Goal: Task Accomplishment & Management: Manage account settings

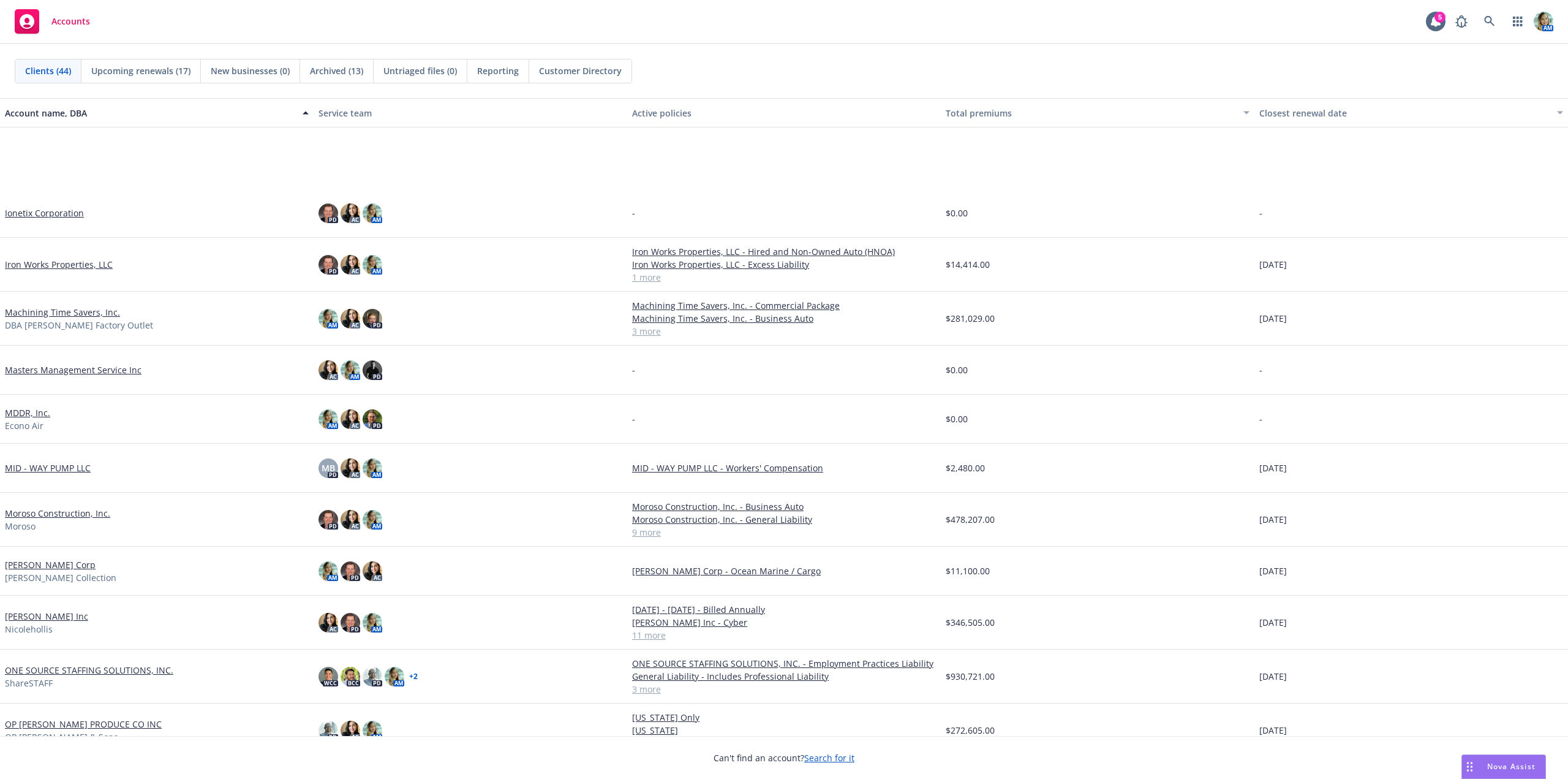
scroll to position [797, 0]
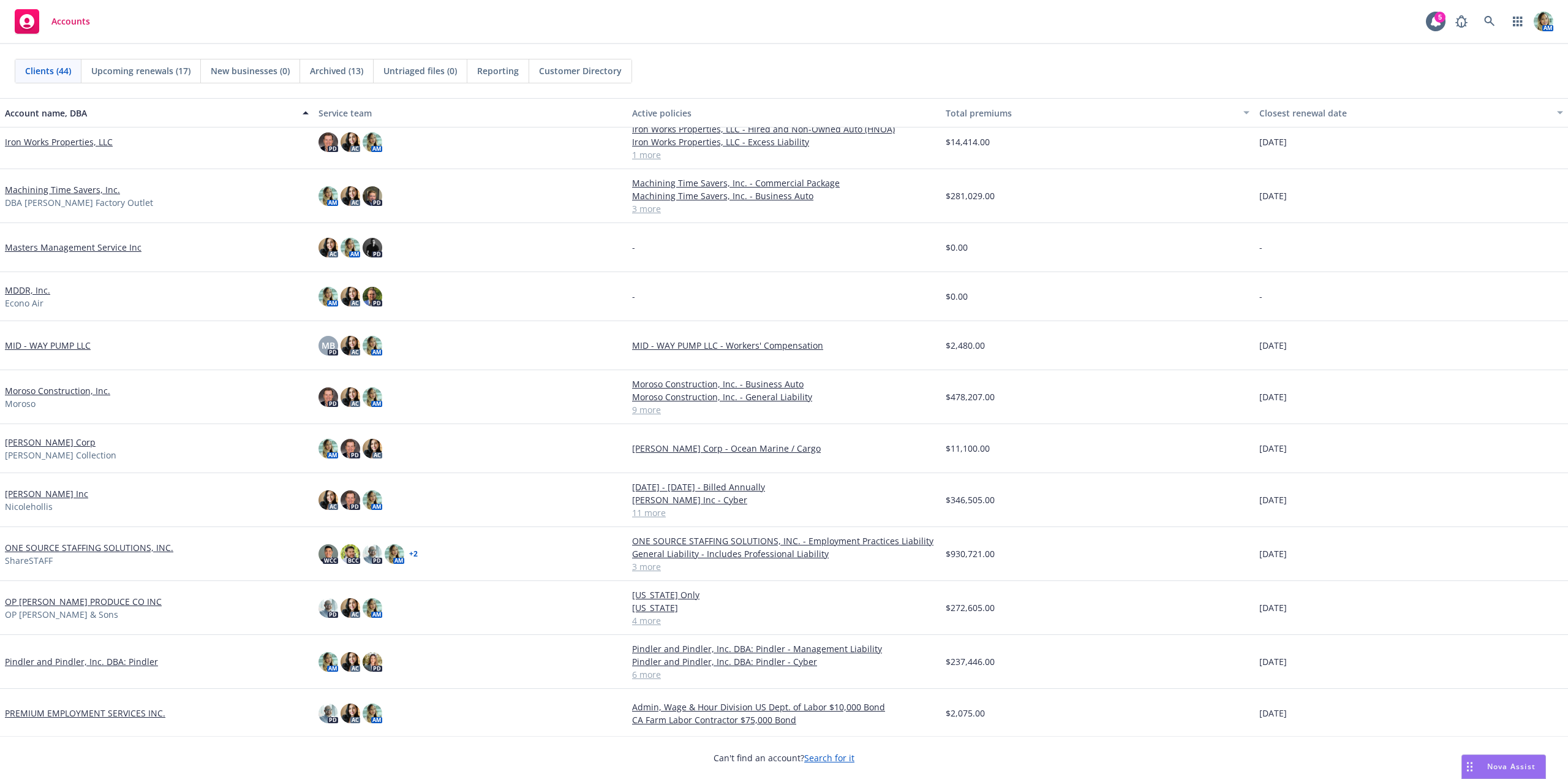
click at [62, 445] on link "[PERSON_NAME] Corp" at bounding box center [51, 442] width 91 height 13
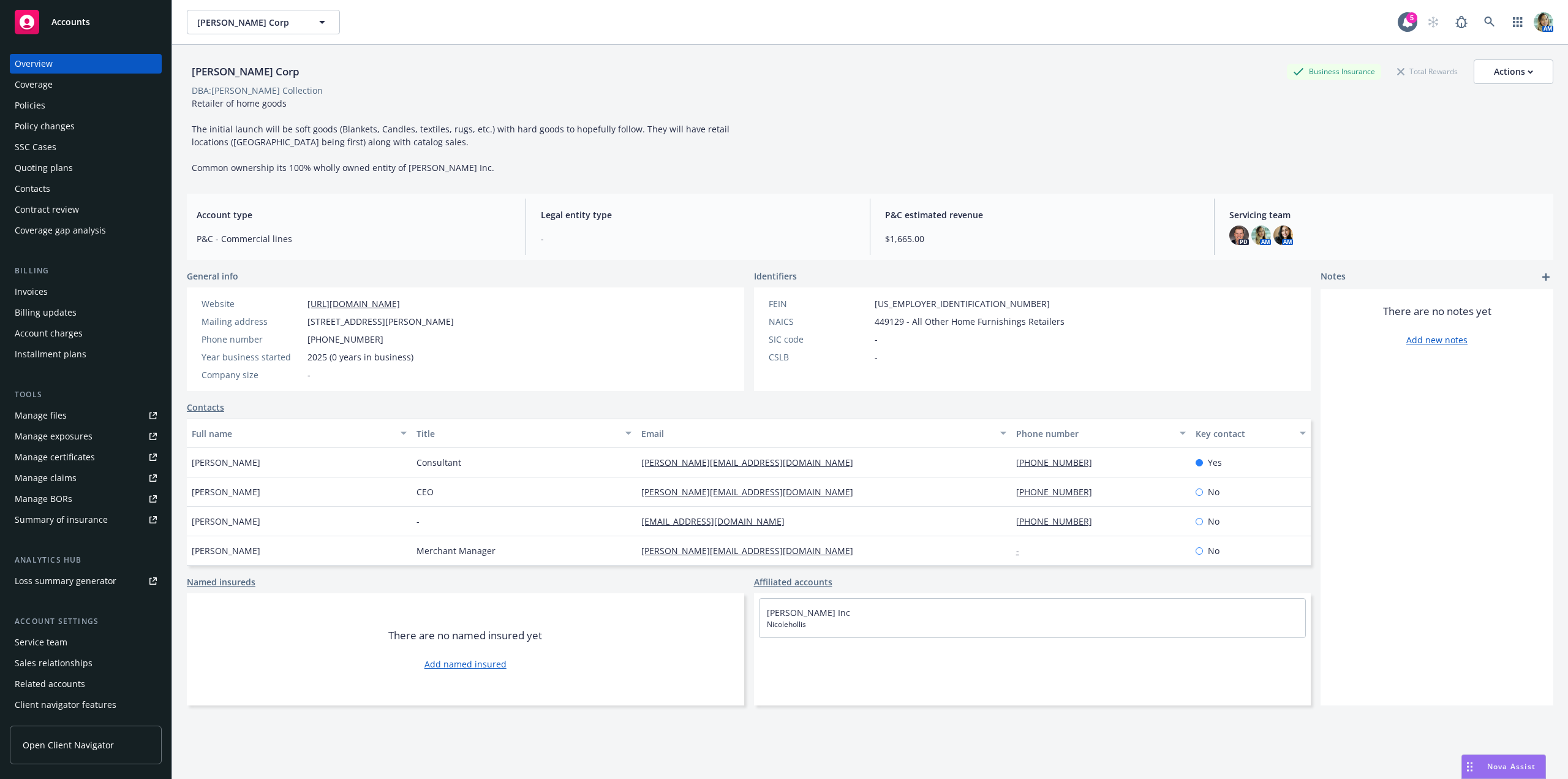
click at [47, 175] on div "Quoting plans" at bounding box center [43, 168] width 58 height 20
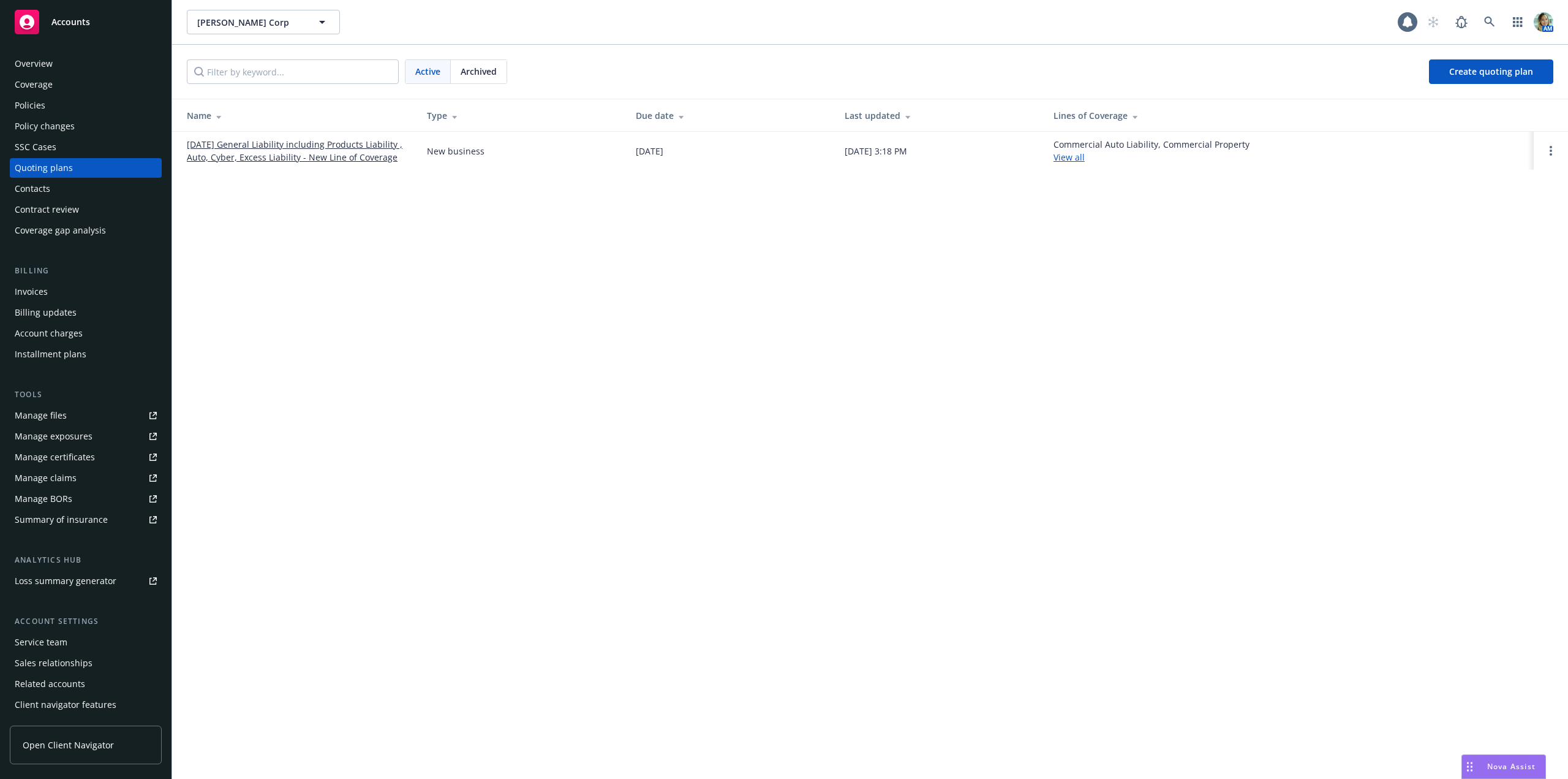
click at [211, 161] on link "[DATE] General Liability including Products Liability , Auto, Cyber, Excess Lia…" at bounding box center [297, 150] width 221 height 26
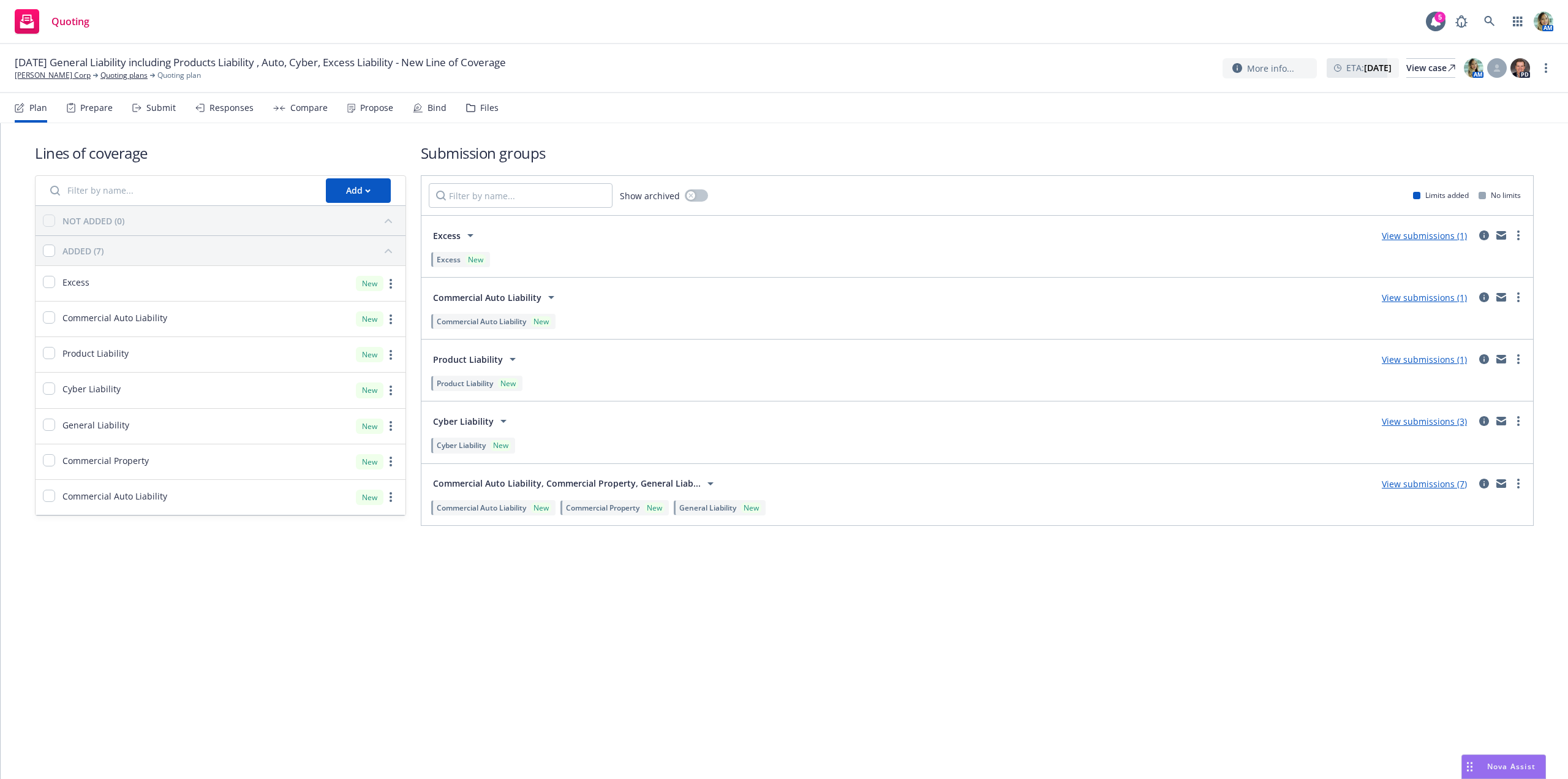
click at [1413, 238] on link "View submissions (1)" at bounding box center [1424, 235] width 85 height 12
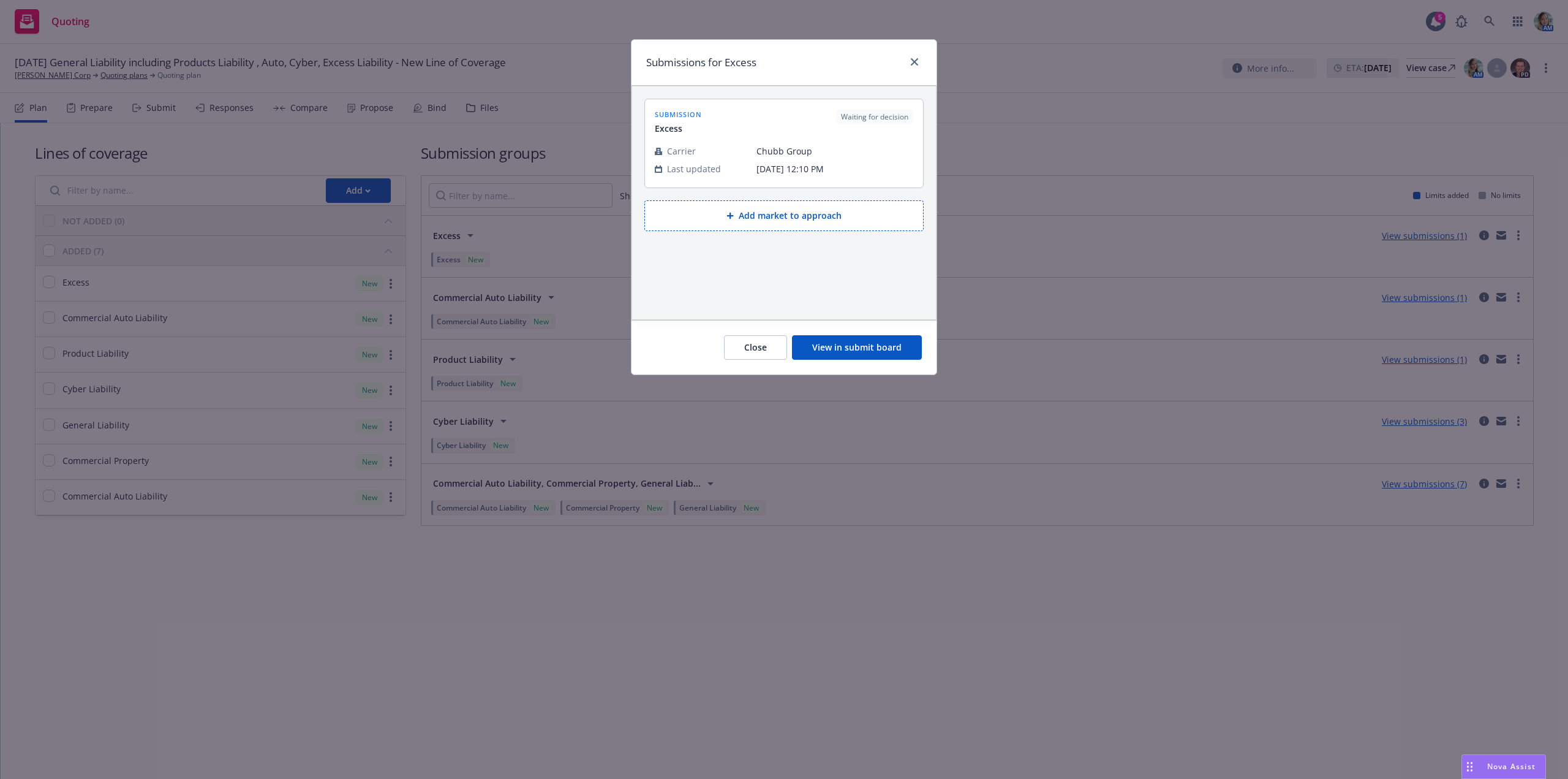
click at [906, 352] on button "View in submit board" at bounding box center [856, 347] width 130 height 24
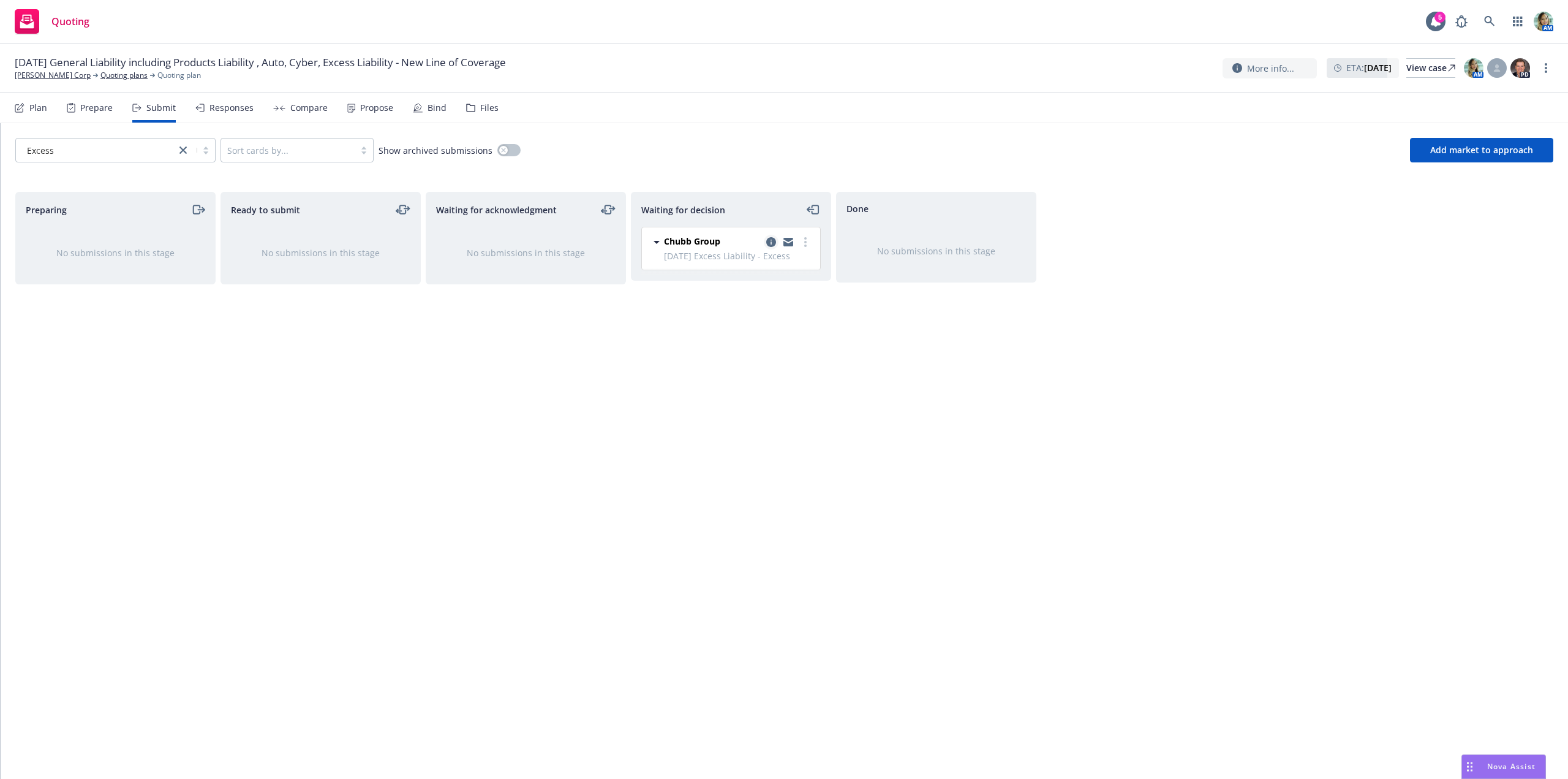
click at [770, 243] on icon "copy logging email" at bounding box center [770, 241] width 10 height 10
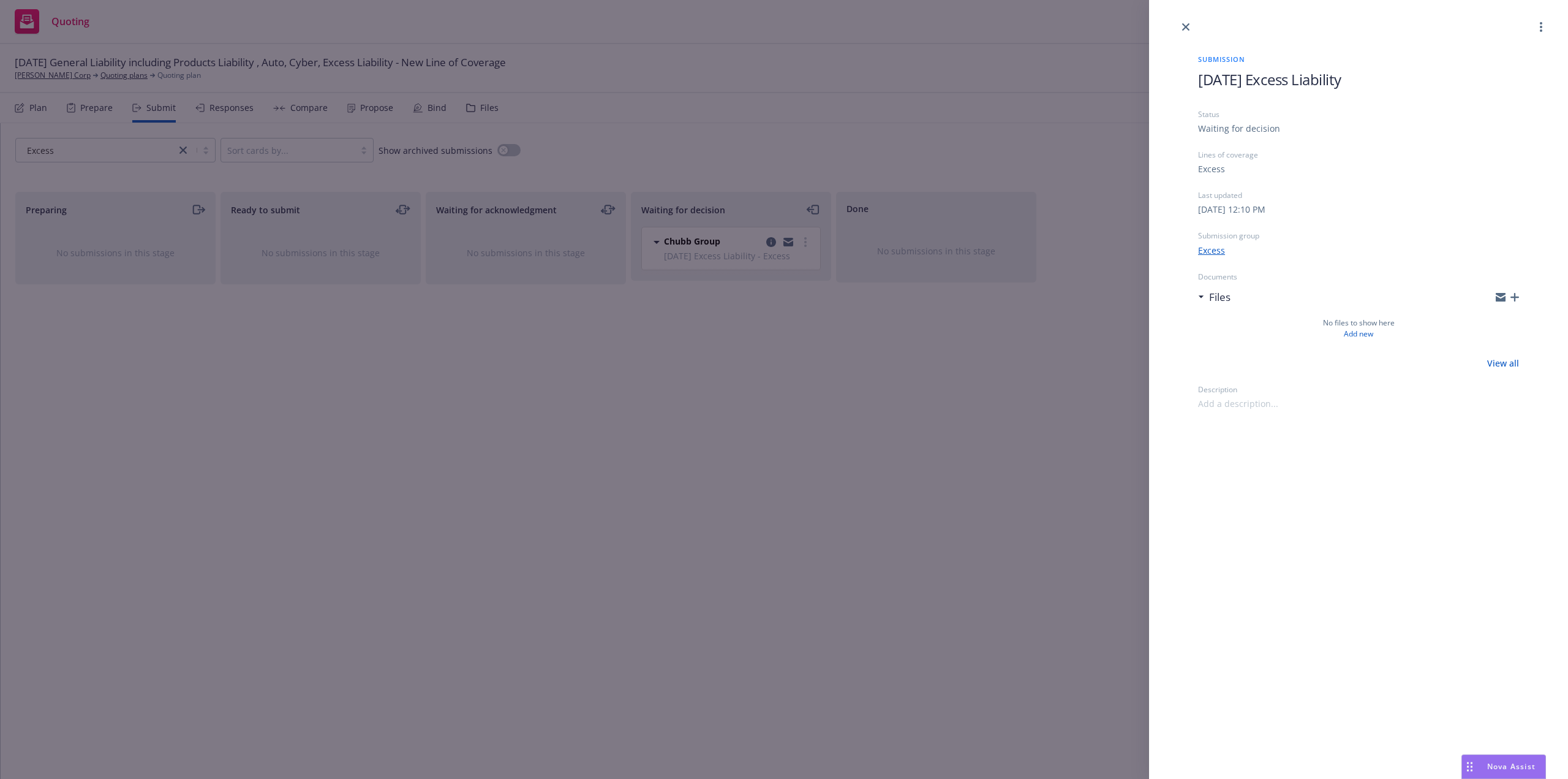
click at [790, 345] on div "Submission [DATE] Excess Liability Status Waiting for decision Lines of coverag…" at bounding box center [784, 390] width 1568 height 779
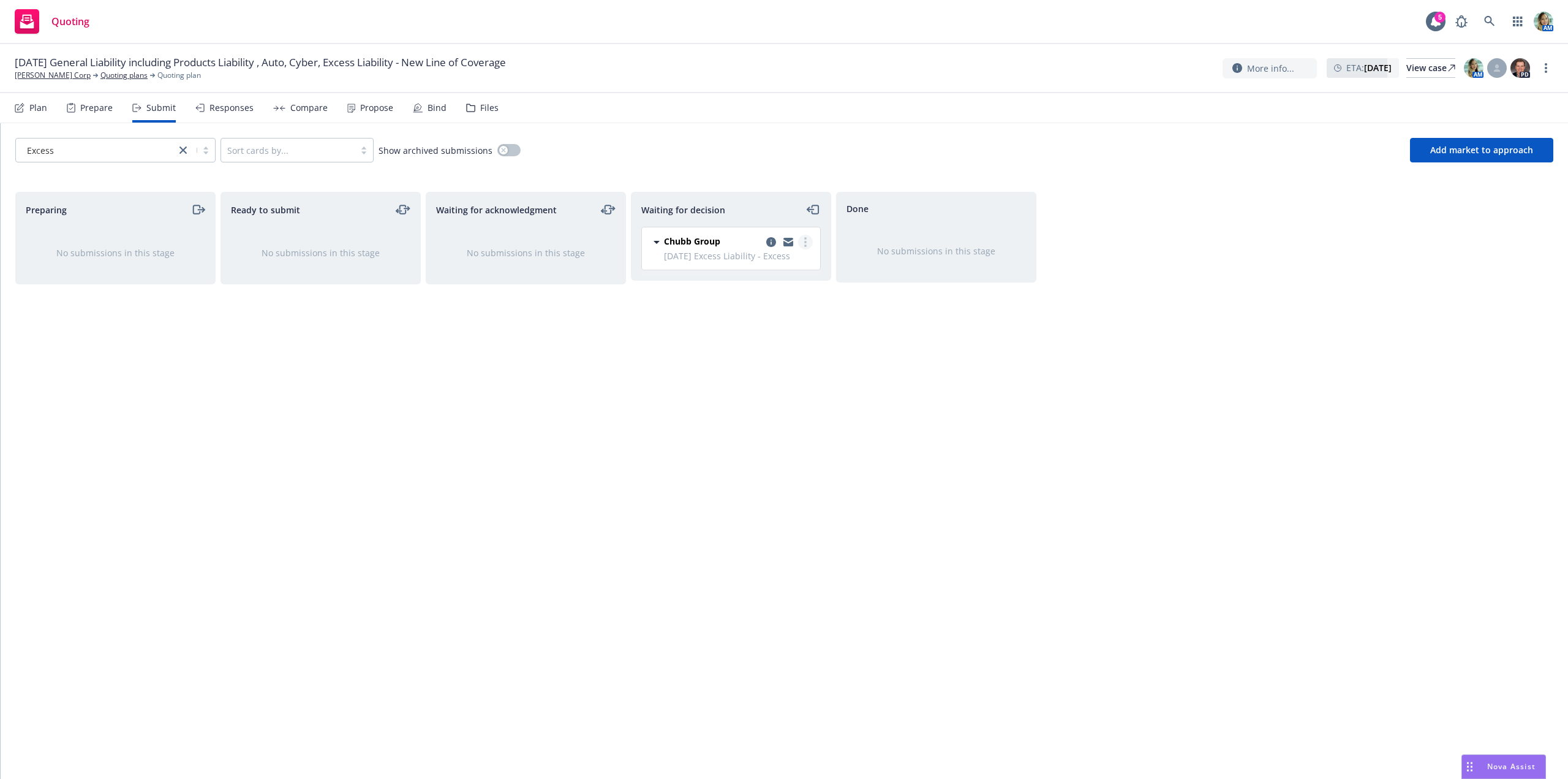
click at [803, 242] on link "more" at bounding box center [806, 242] width 15 height 15
click at [757, 318] on span "Add accepted decision" at bounding box center [751, 316] width 122 height 12
select select "12"
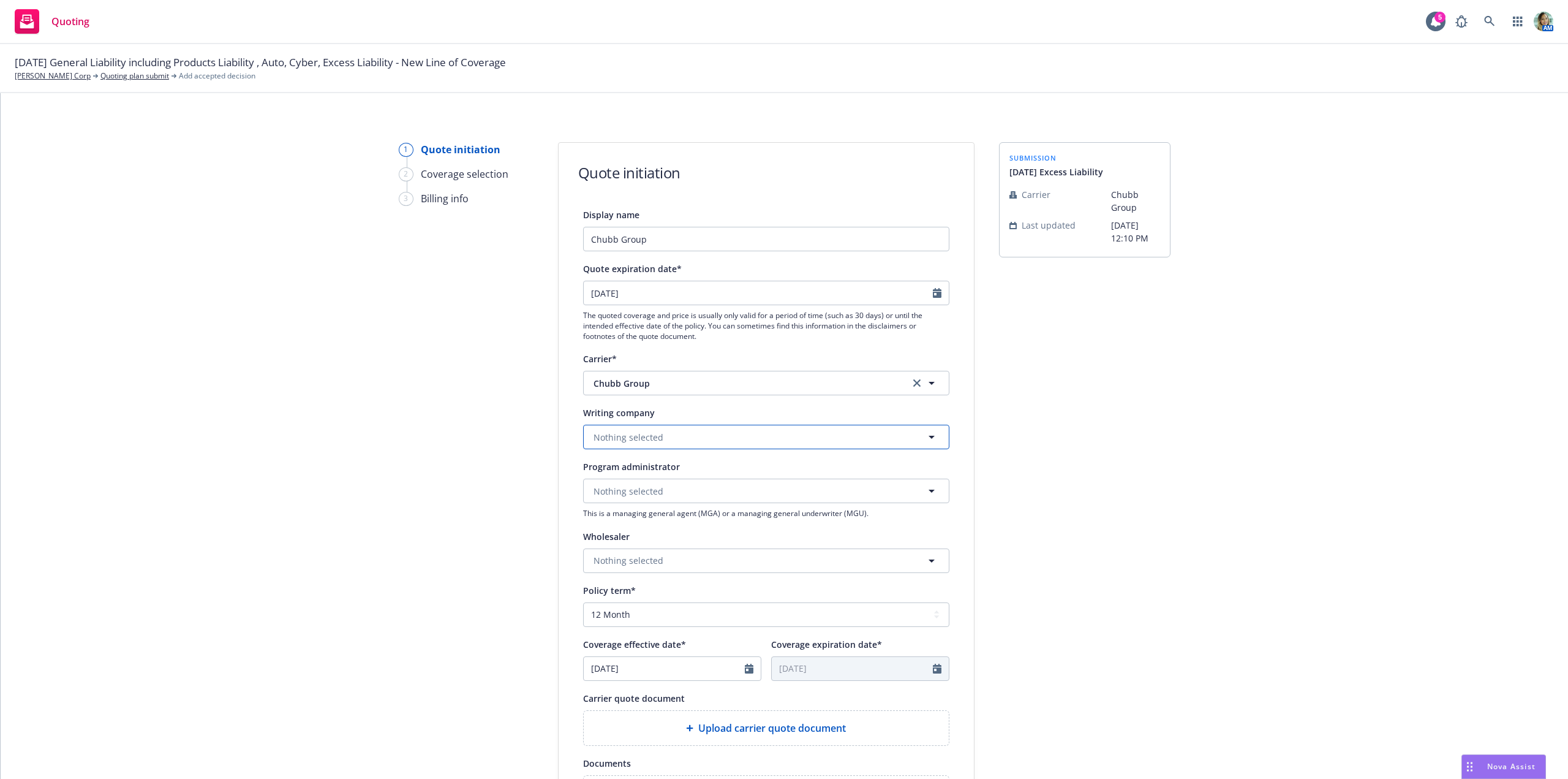
click at [646, 436] on span "Nothing selected" at bounding box center [628, 437] width 70 height 13
type input "federa"
click at [644, 478] on div "Federal Insurance Company Domestic - 20281" at bounding box center [655, 478] width 117 height 26
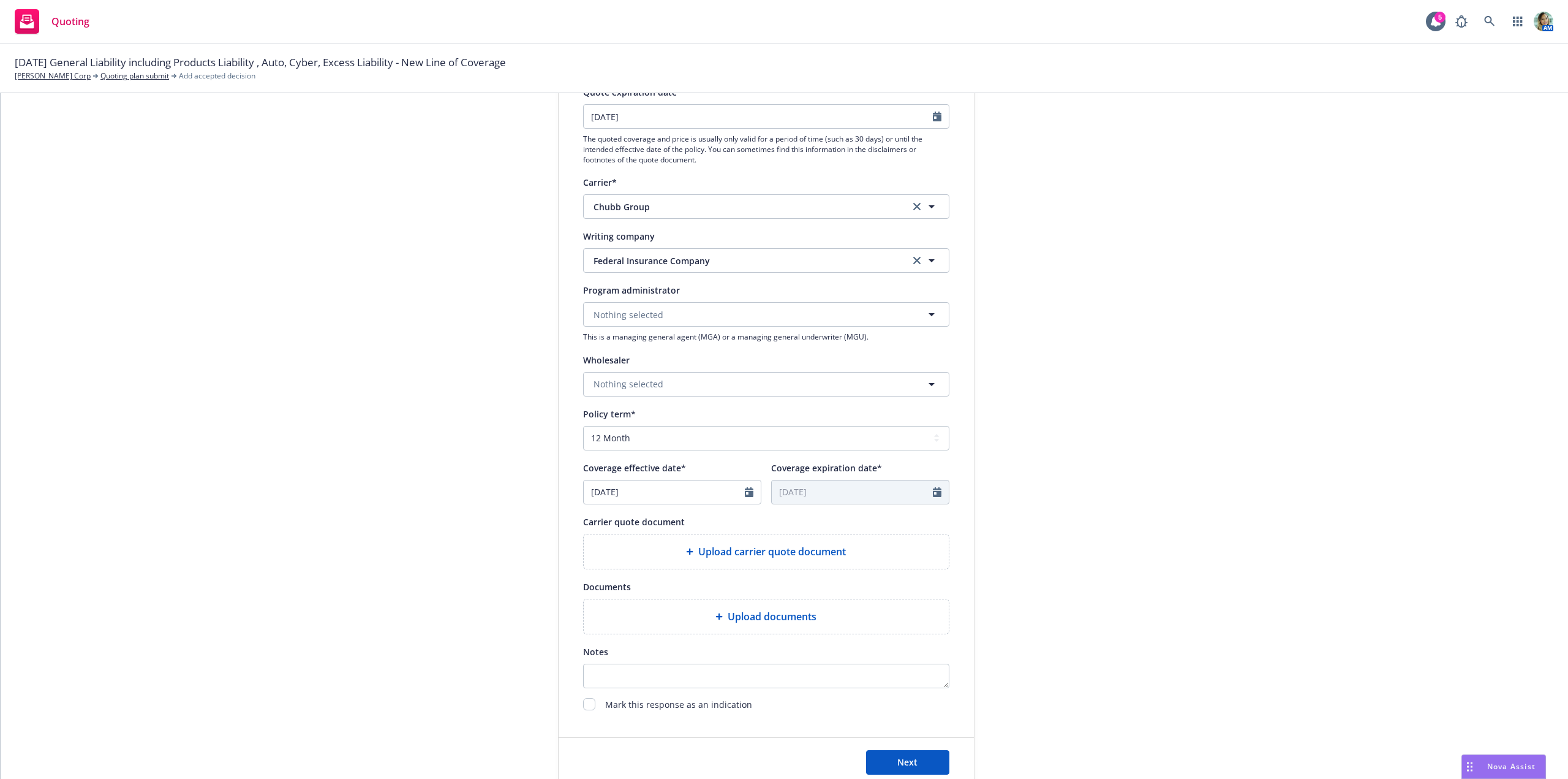
scroll to position [184, 0]
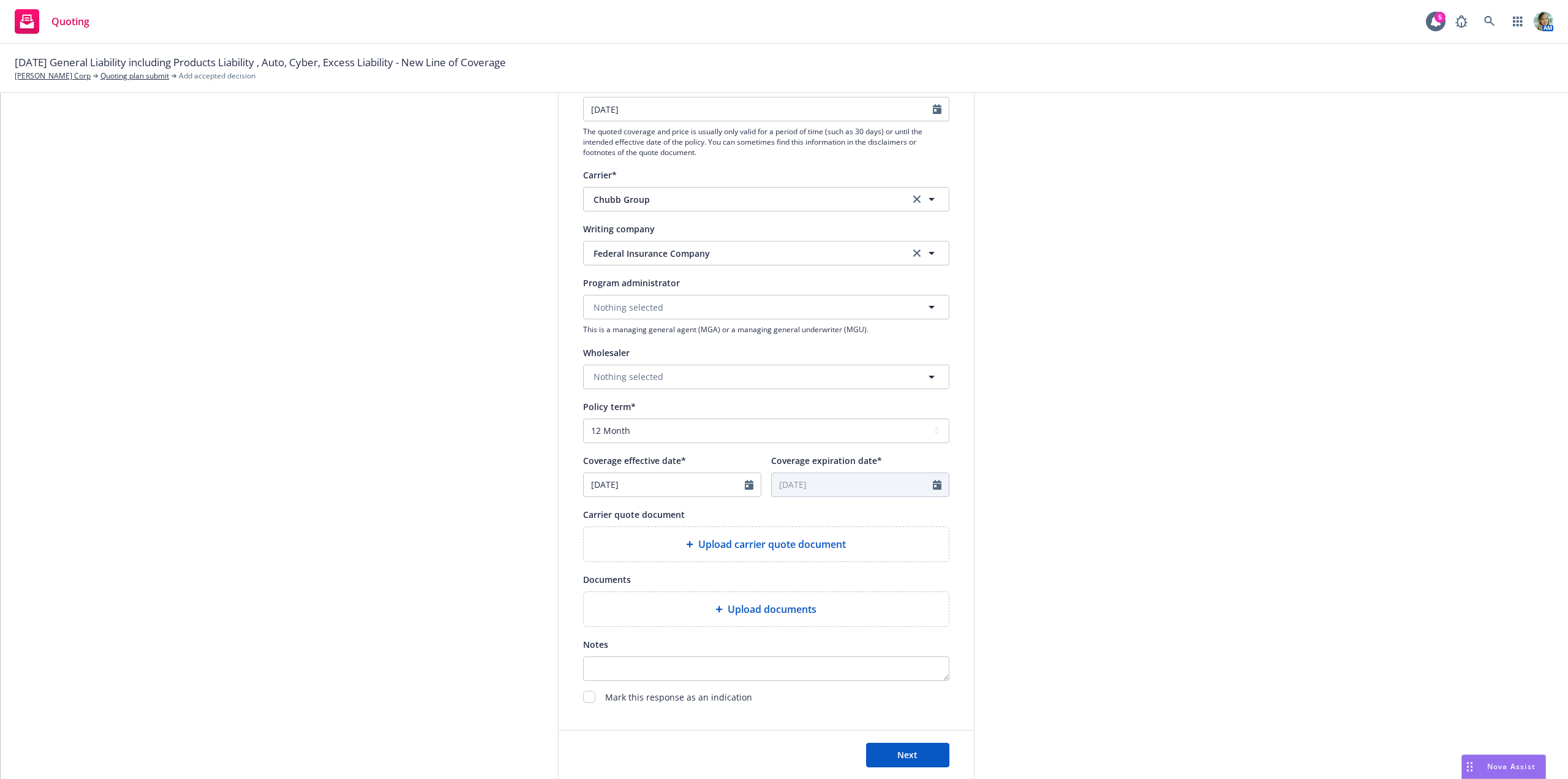
click at [681, 552] on div "Upload carrier quote document" at bounding box center [766, 544] width 365 height 34
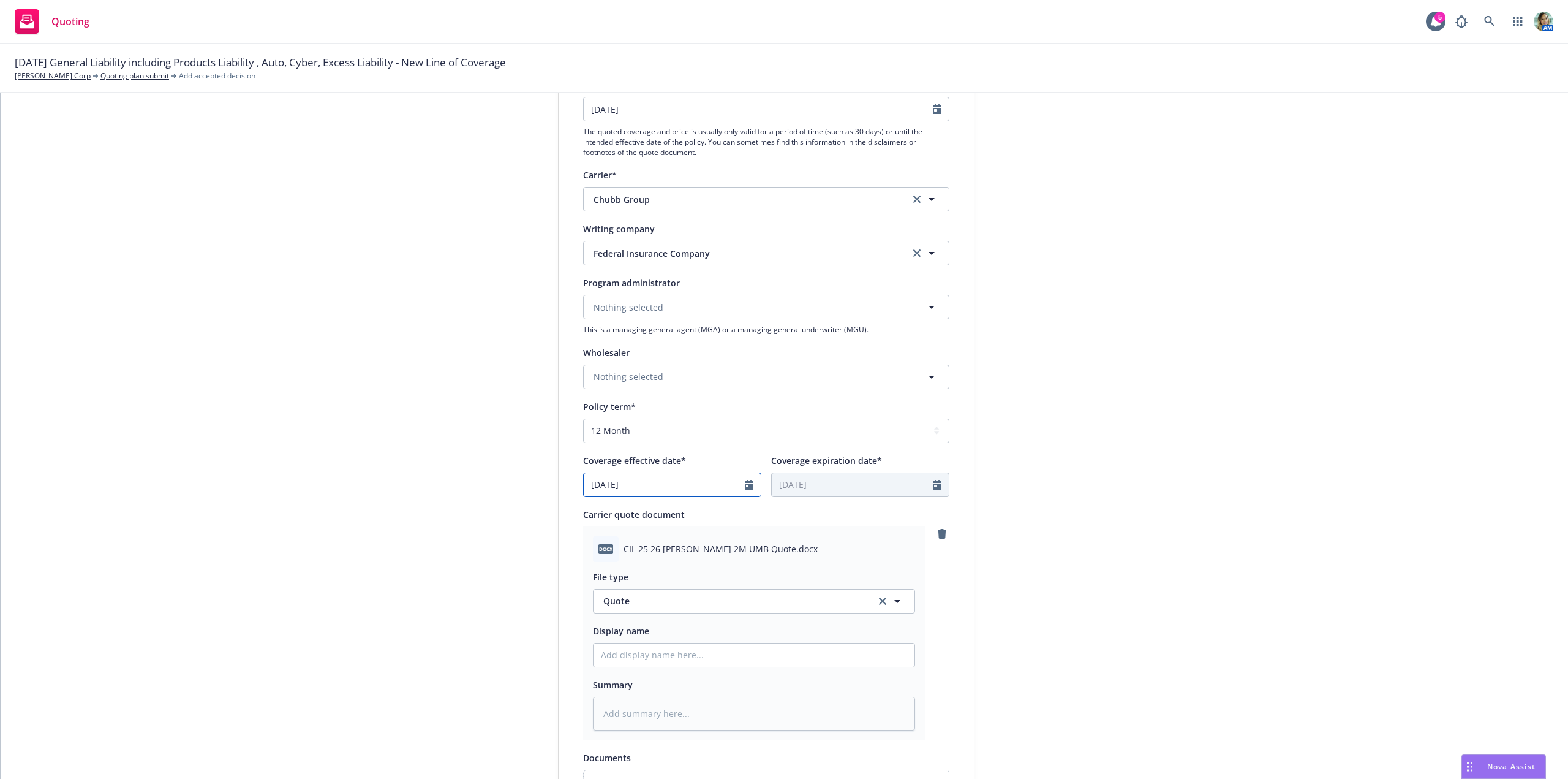
select select "8"
click at [672, 486] on input "[DATE]" at bounding box center [664, 485] width 161 height 23
type textarea "x"
click at [616, 649] on span "1" at bounding box center [618, 648] width 18 height 15
type input "[DATE]"
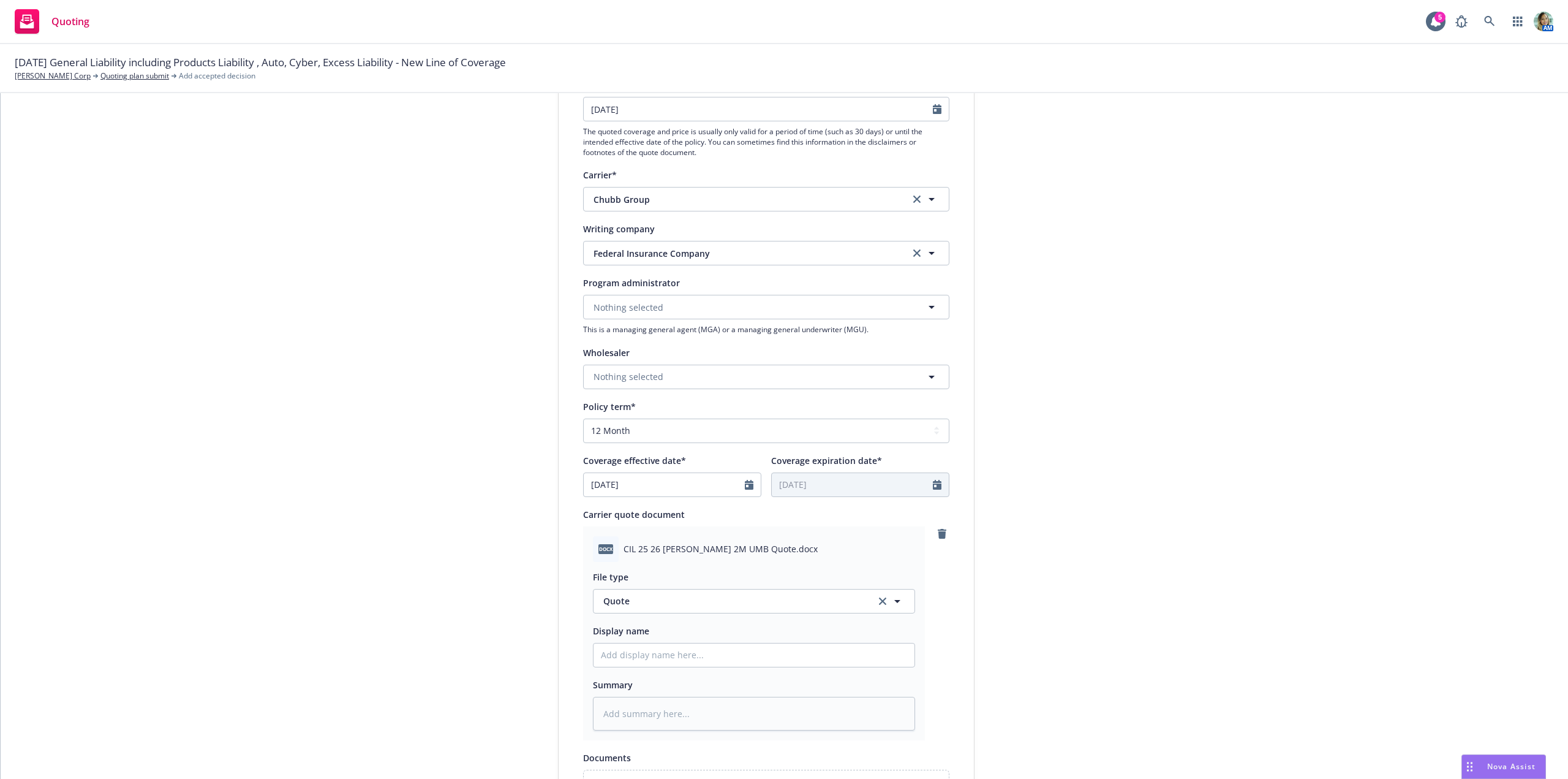
type input "[DATE]"
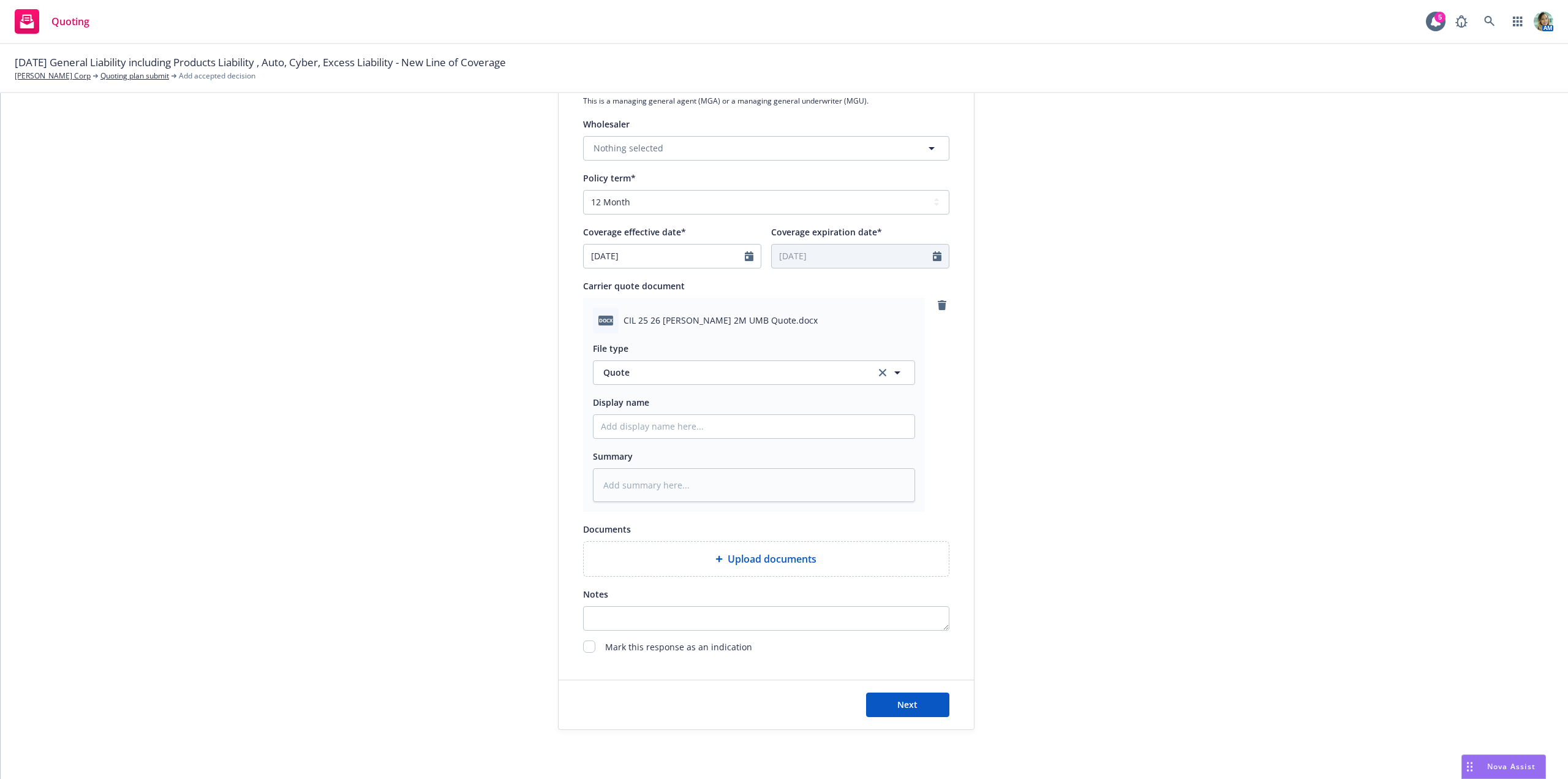
scroll to position [442, 0]
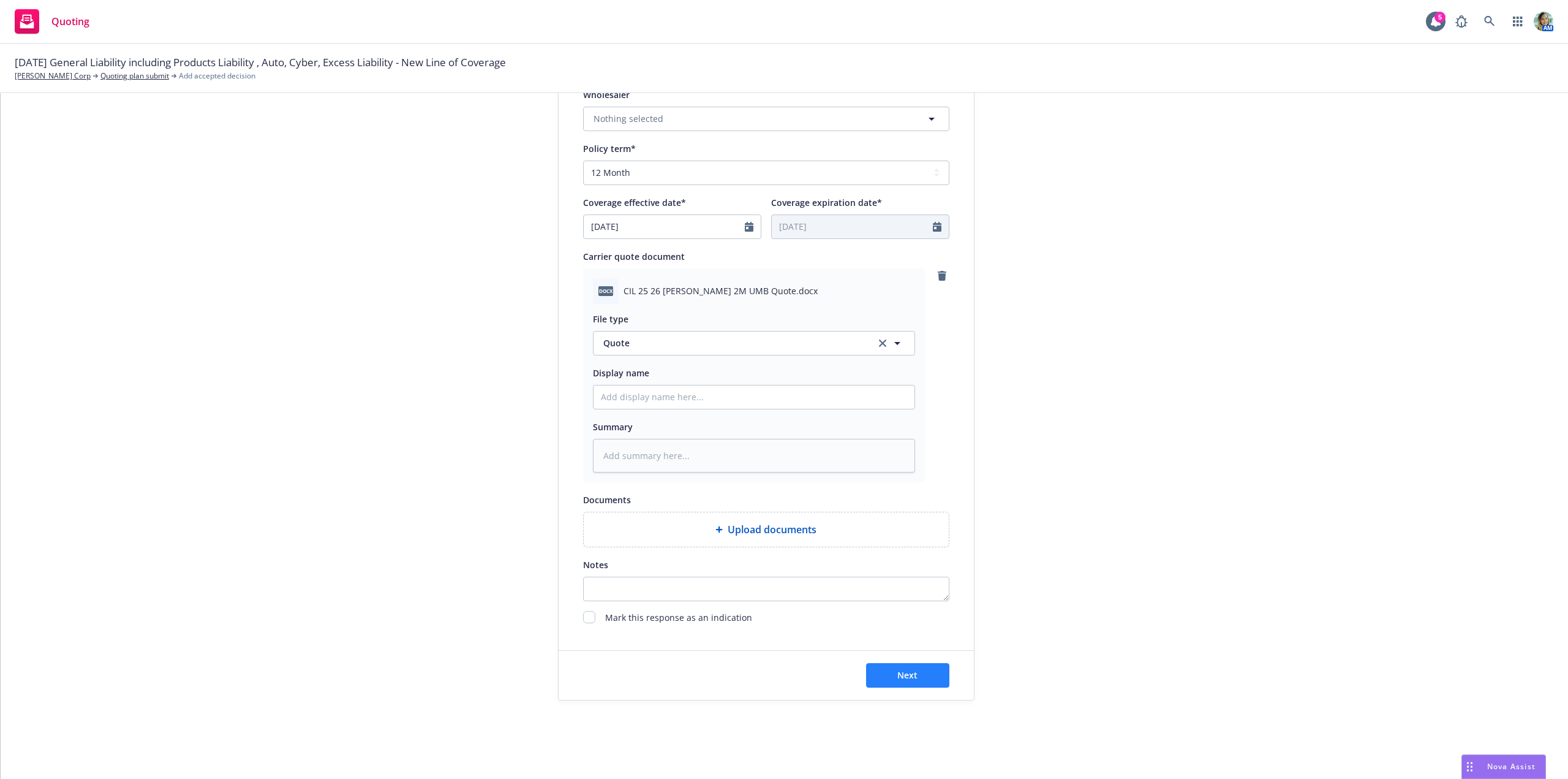
click at [890, 665] on div "Next" at bounding box center [766, 675] width 415 height 49
click at [908, 681] on button "Next" at bounding box center [908, 675] width 84 height 24
type textarea "x"
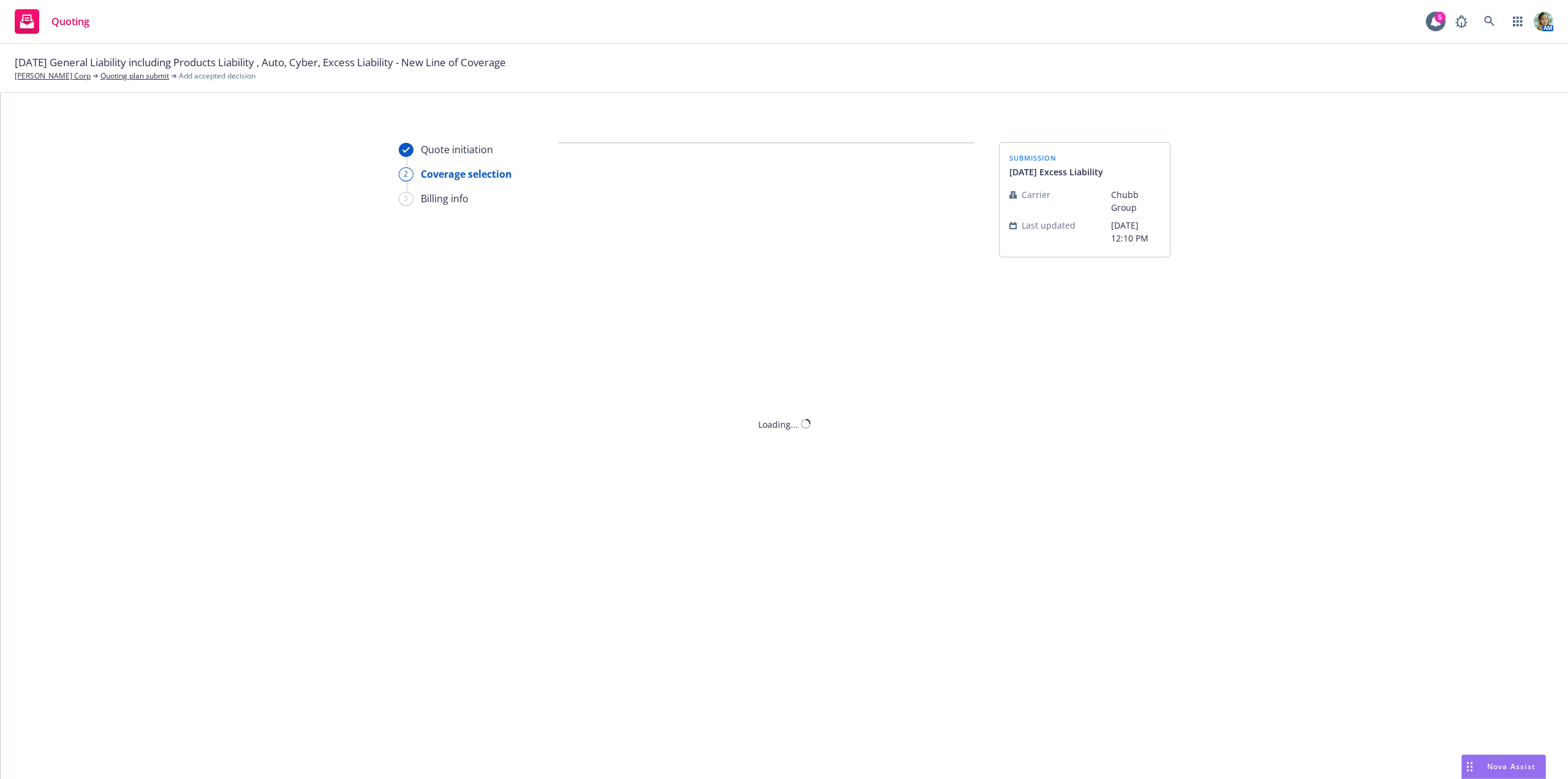
scroll to position [0, 0]
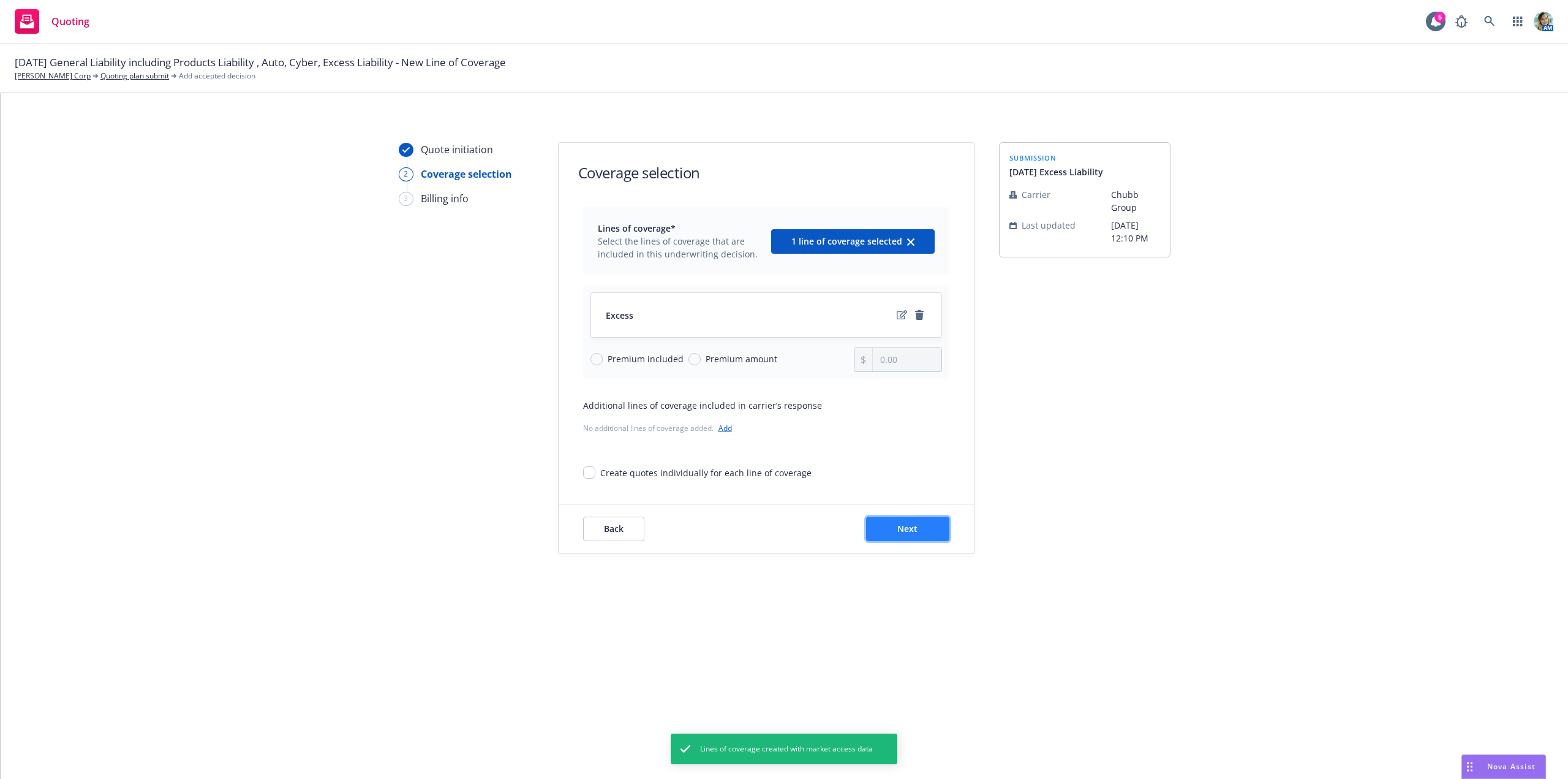
click at [899, 522] on button "Next" at bounding box center [908, 528] width 84 height 24
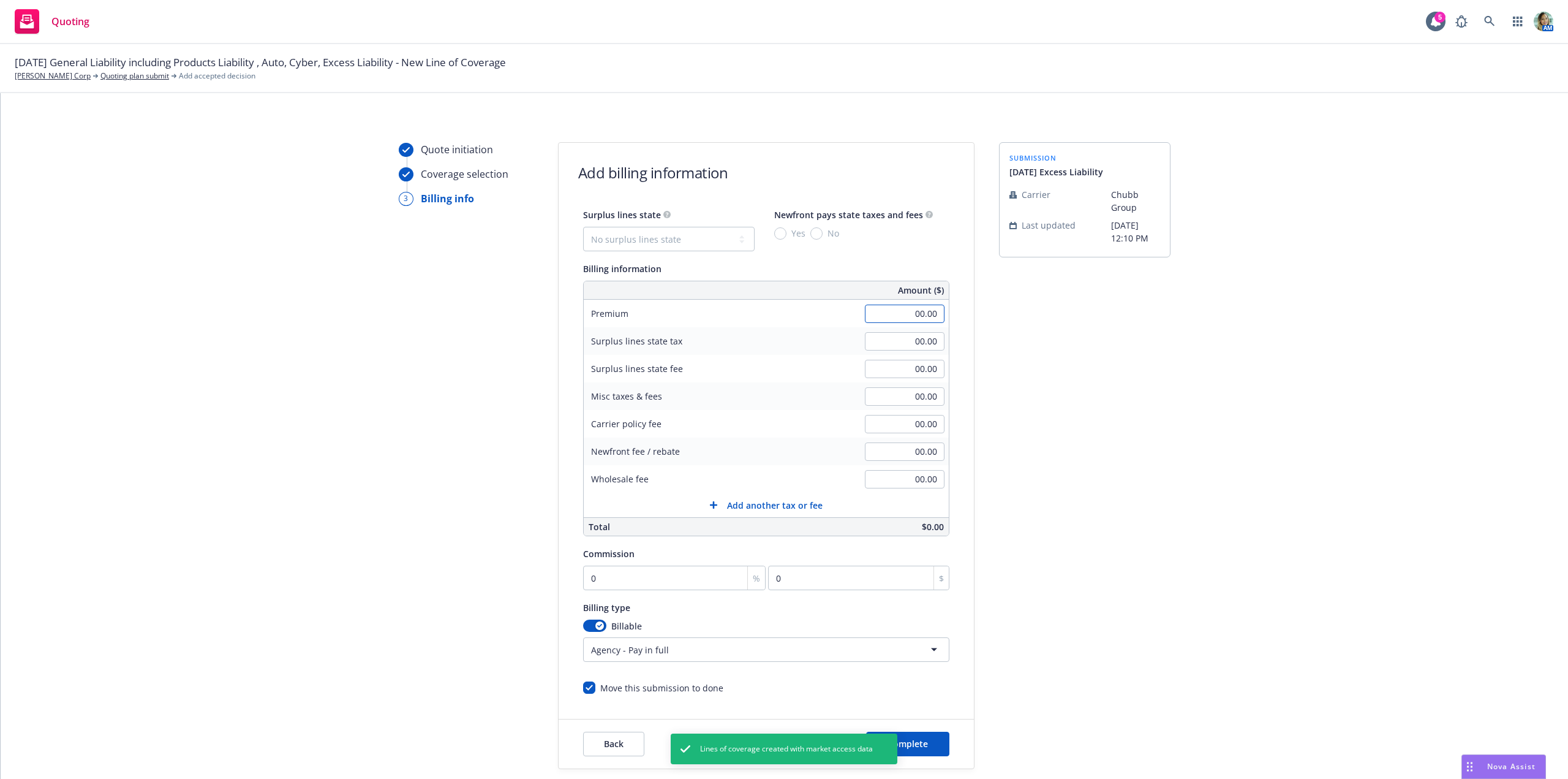
click at [887, 321] on input "00.00" at bounding box center [905, 313] width 80 height 18
type input "2,475.00"
click at [1201, 400] on div "Quote initiation Coverage selection 3 Billing info Add billing information Surp…" at bounding box center [784, 456] width 1538 height 627
click at [609, 582] on input "0" at bounding box center [674, 577] width 183 height 24
type input "1"
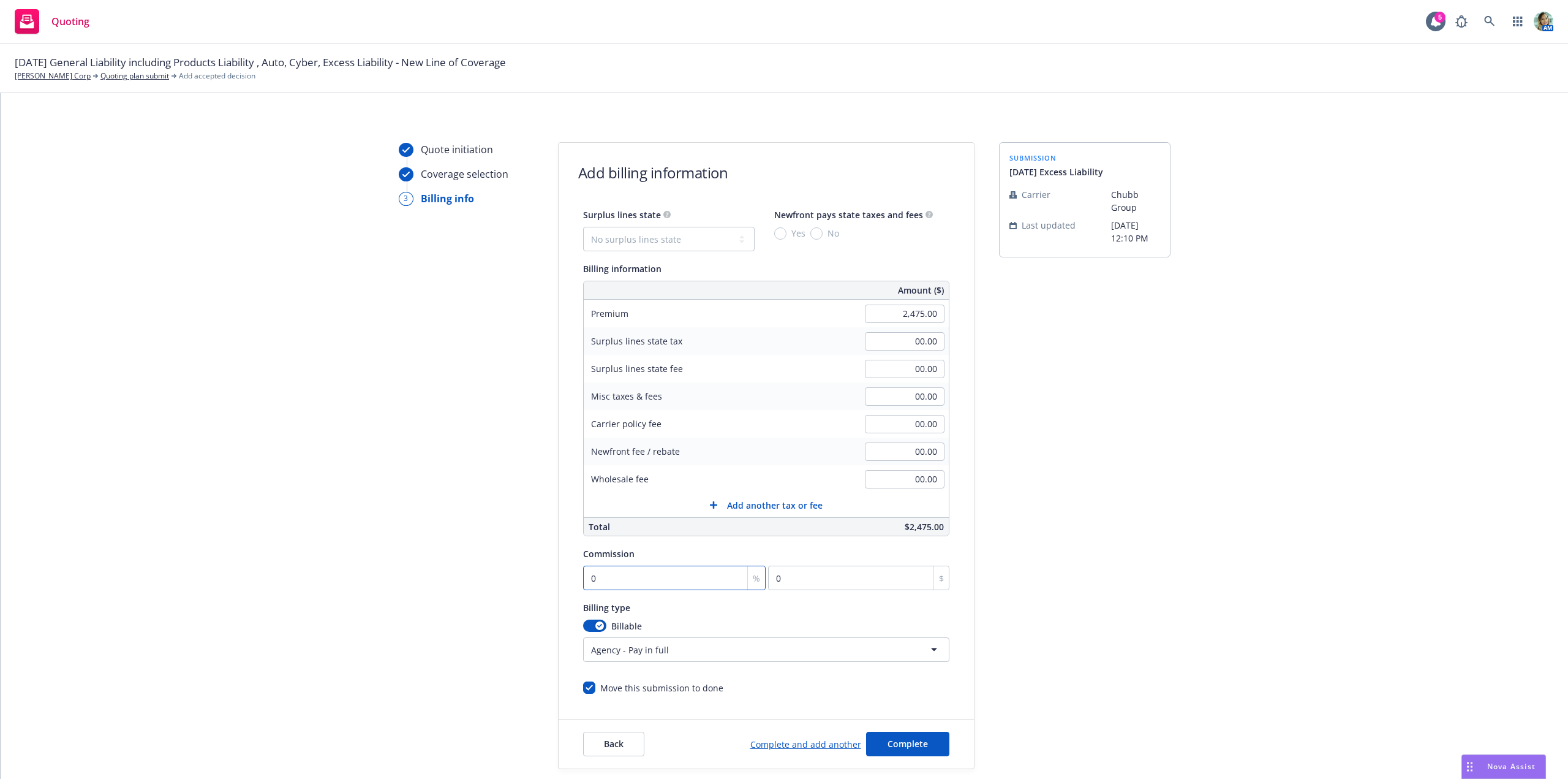
type input "24.75"
type input "15"
type input "371.25"
type input "15"
click at [1149, 621] on div "submission [DATE] Excess Liability Carrier Chubb Group Last updated [DATE] 12:1…" at bounding box center [1085, 456] width 172 height 627
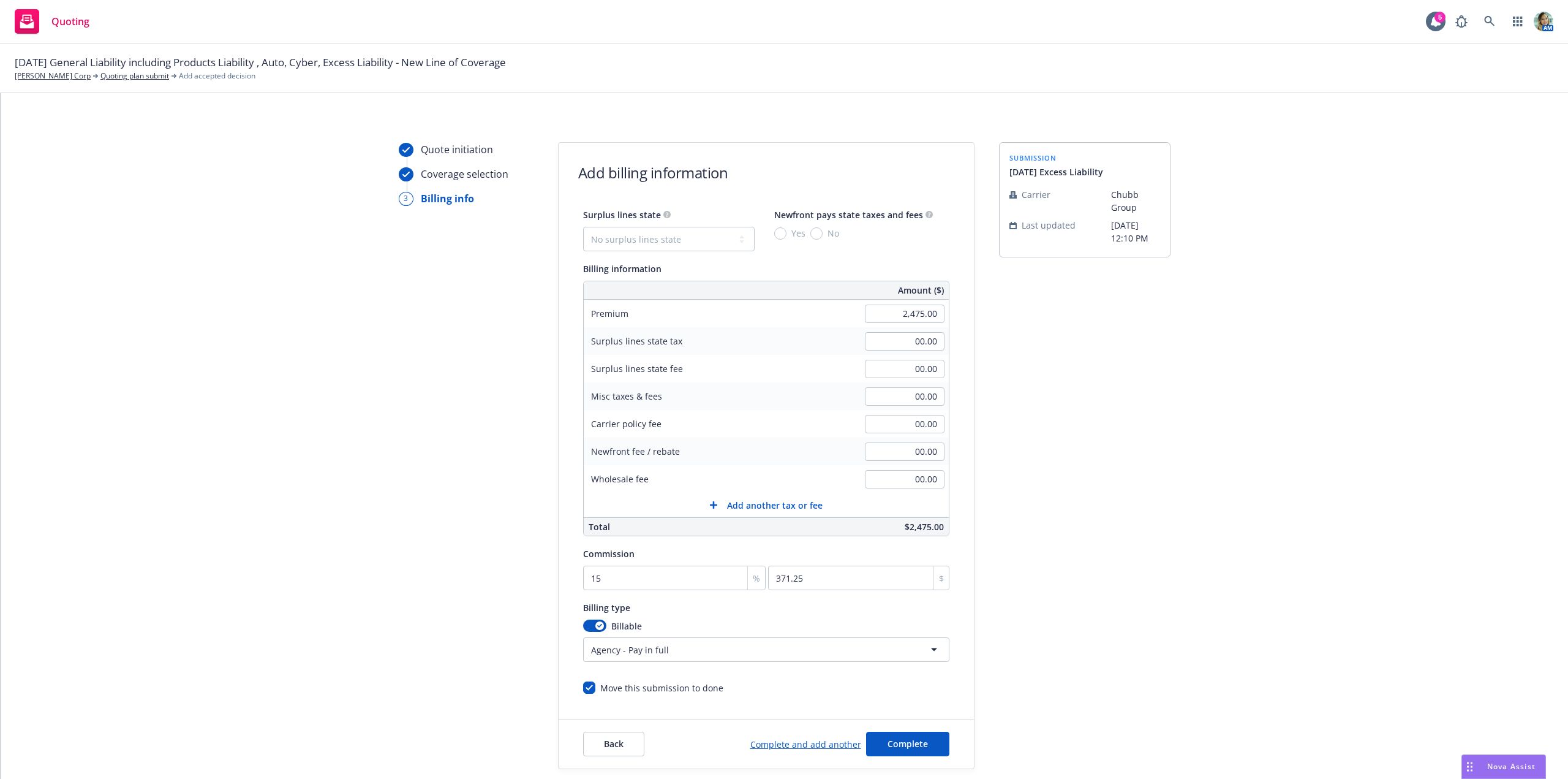
click at [699, 654] on html "Quoting 5 AM [DATE] General Liability including Products Liability , Auto, Cybe…" at bounding box center [784, 390] width 1568 height 779
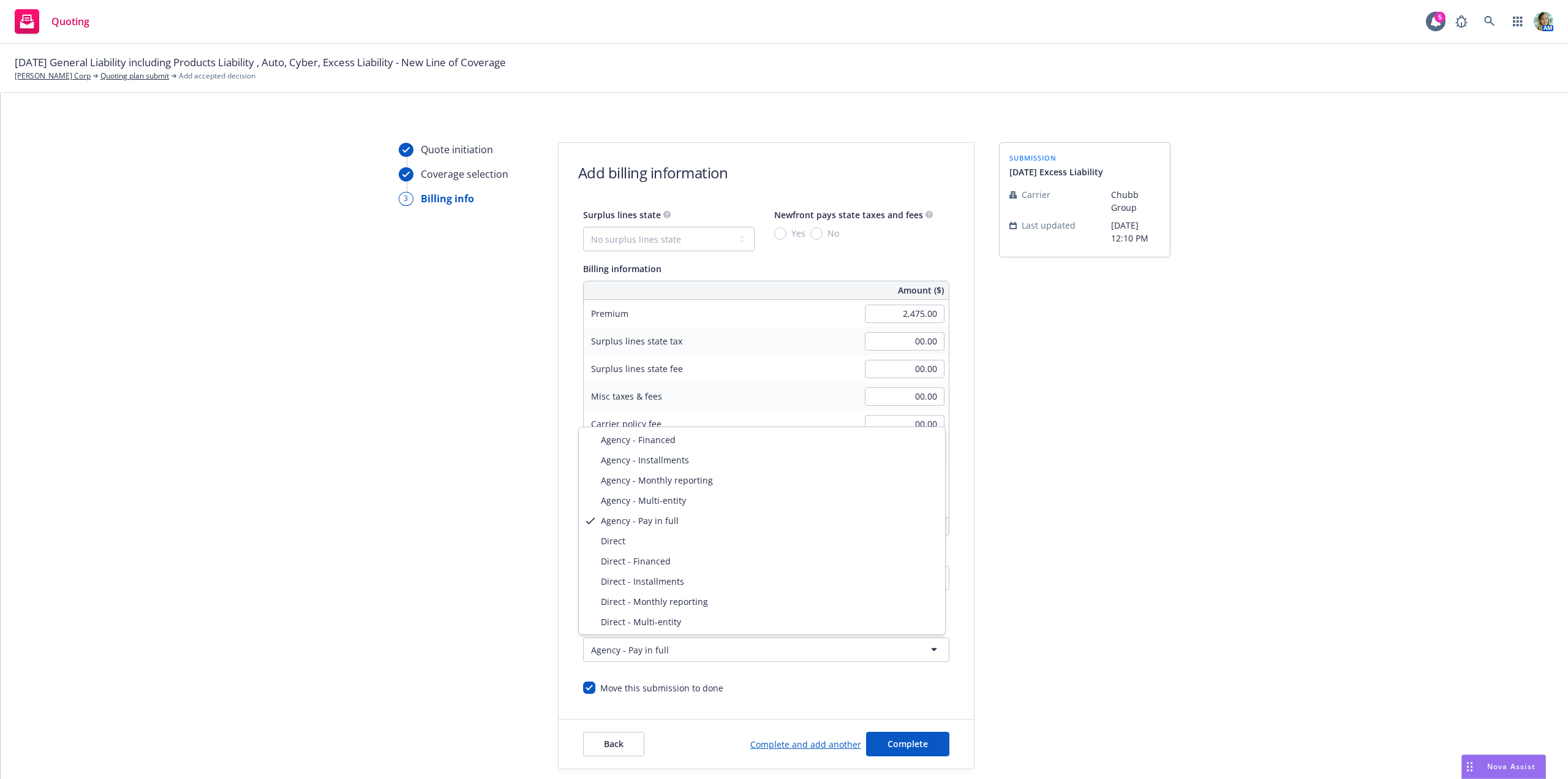
select select "DIRECT"
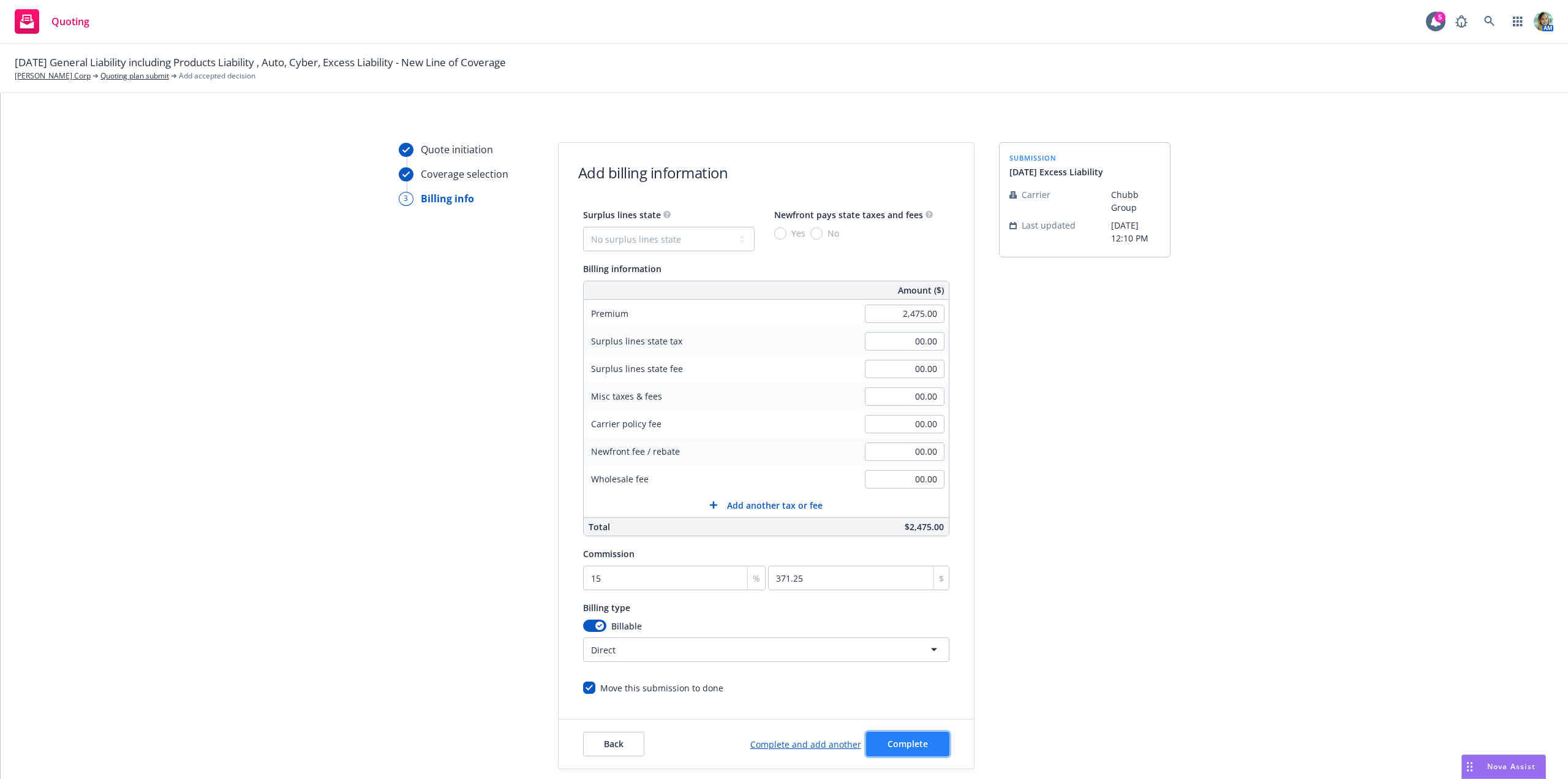
click at [913, 739] on span "Complete" at bounding box center [908, 744] width 40 height 12
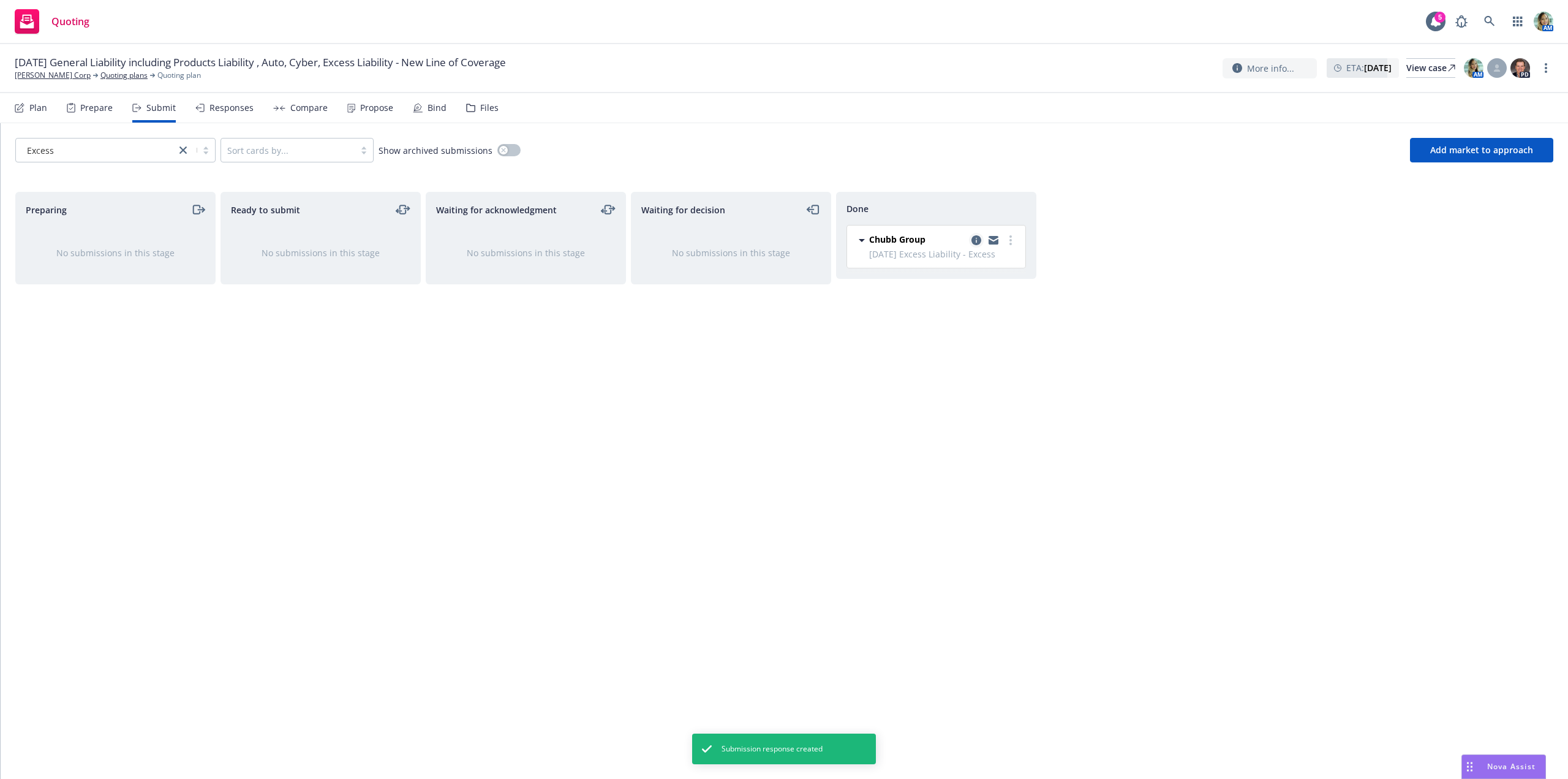
click at [977, 244] on icon "copy logging email" at bounding box center [976, 240] width 10 height 10
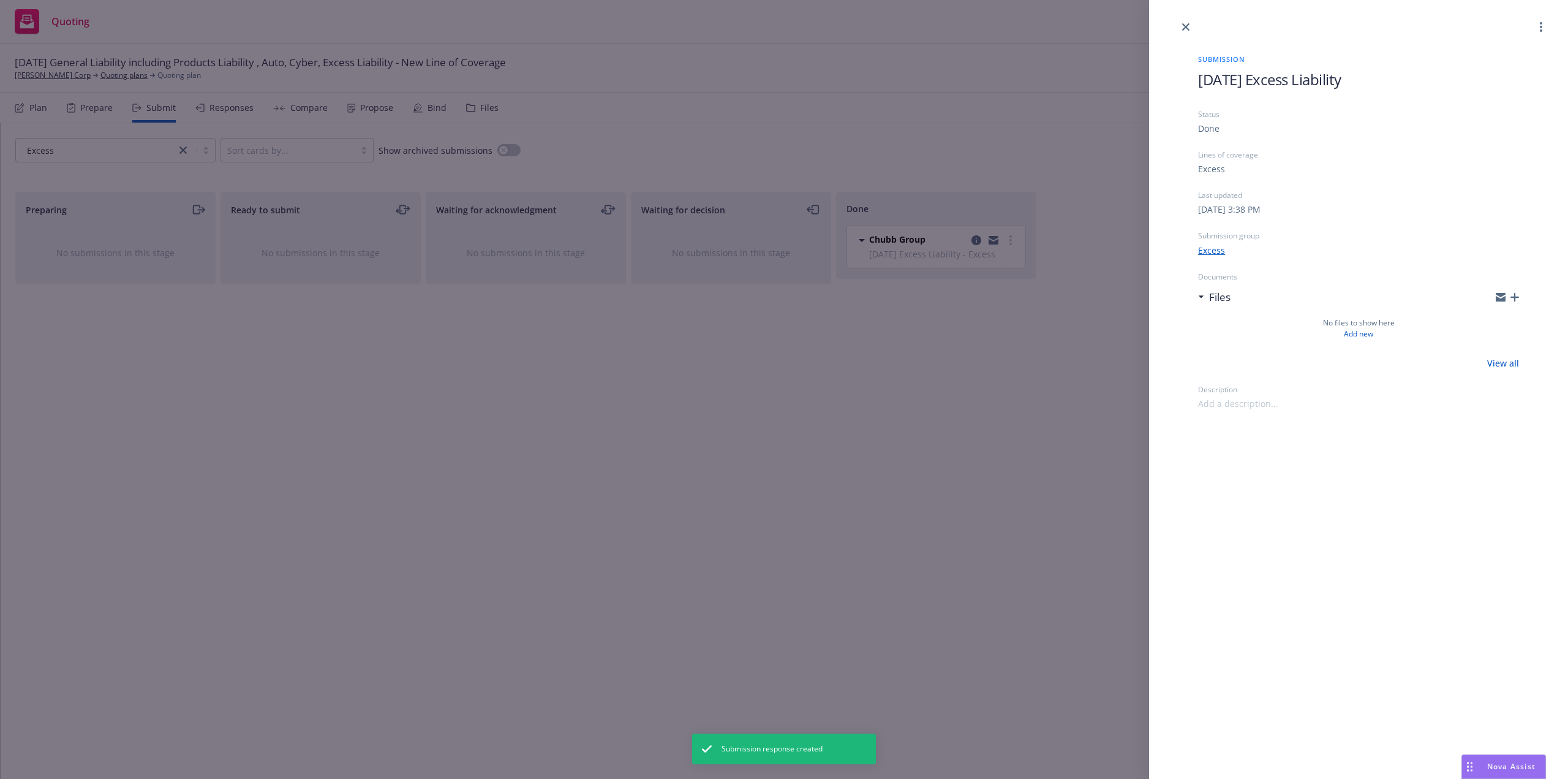
click at [1255, 82] on span "[DATE] Excess Liability" at bounding box center [1270, 79] width 144 height 21
click at [1245, 78] on span "[DATE] Excess Liability" at bounding box center [1270, 79] width 144 height 21
drag, startPoint x: 1288, startPoint y: 533, endPoint x: 959, endPoint y: 565, distance: 330.6
click at [1287, 533] on div "Submission [DATE] $2M Excess Liability Status Done Lines of coverage Excess Las…" at bounding box center [1358, 390] width 419 height 779
click at [933, 571] on div "Submission [DATE] $2M Excess Liability Status Done Lines of coverage Excess Las…" at bounding box center [784, 390] width 1568 height 779
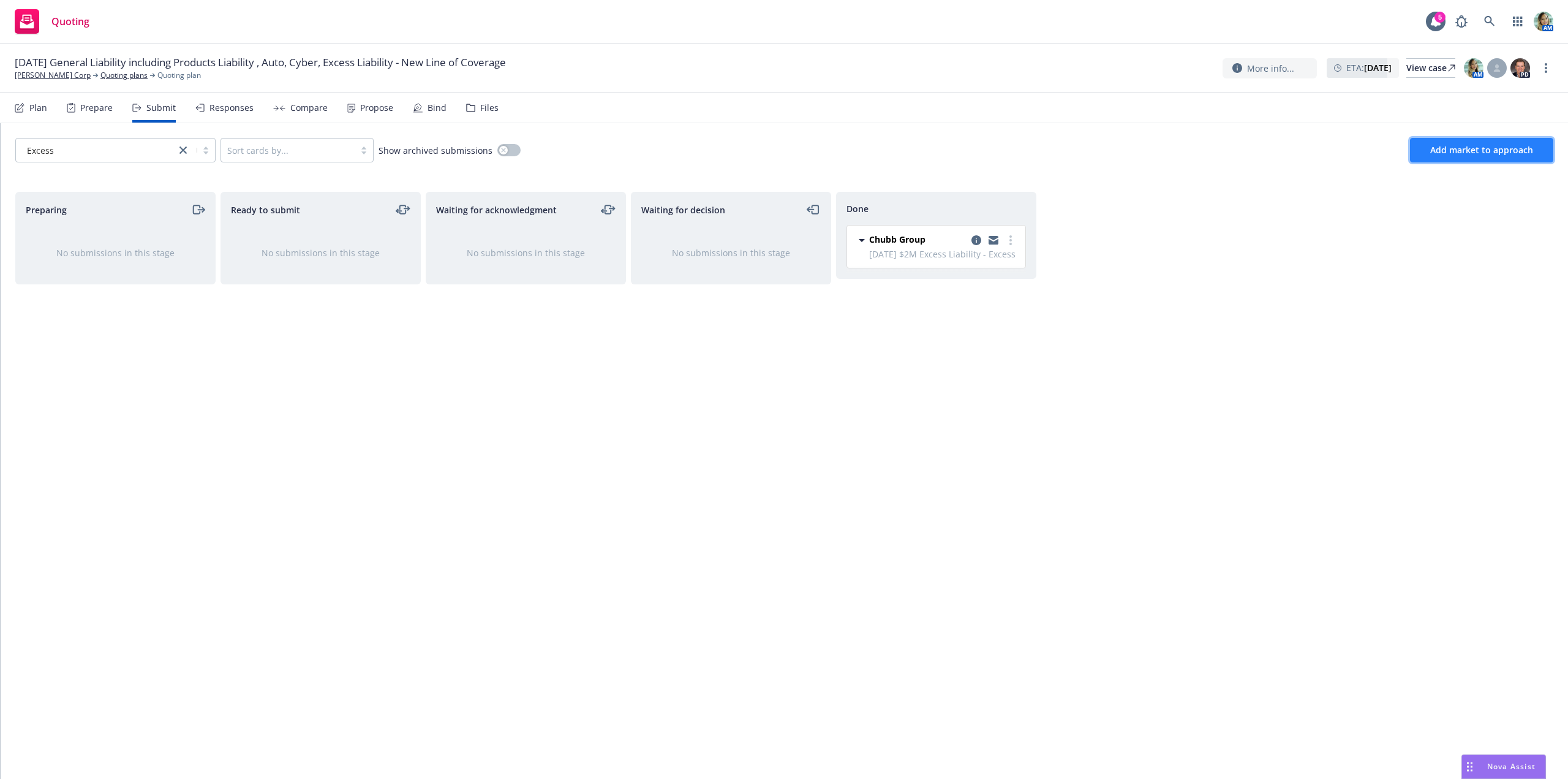
click at [1453, 156] on button "Add market to approach" at bounding box center [1481, 150] width 144 height 24
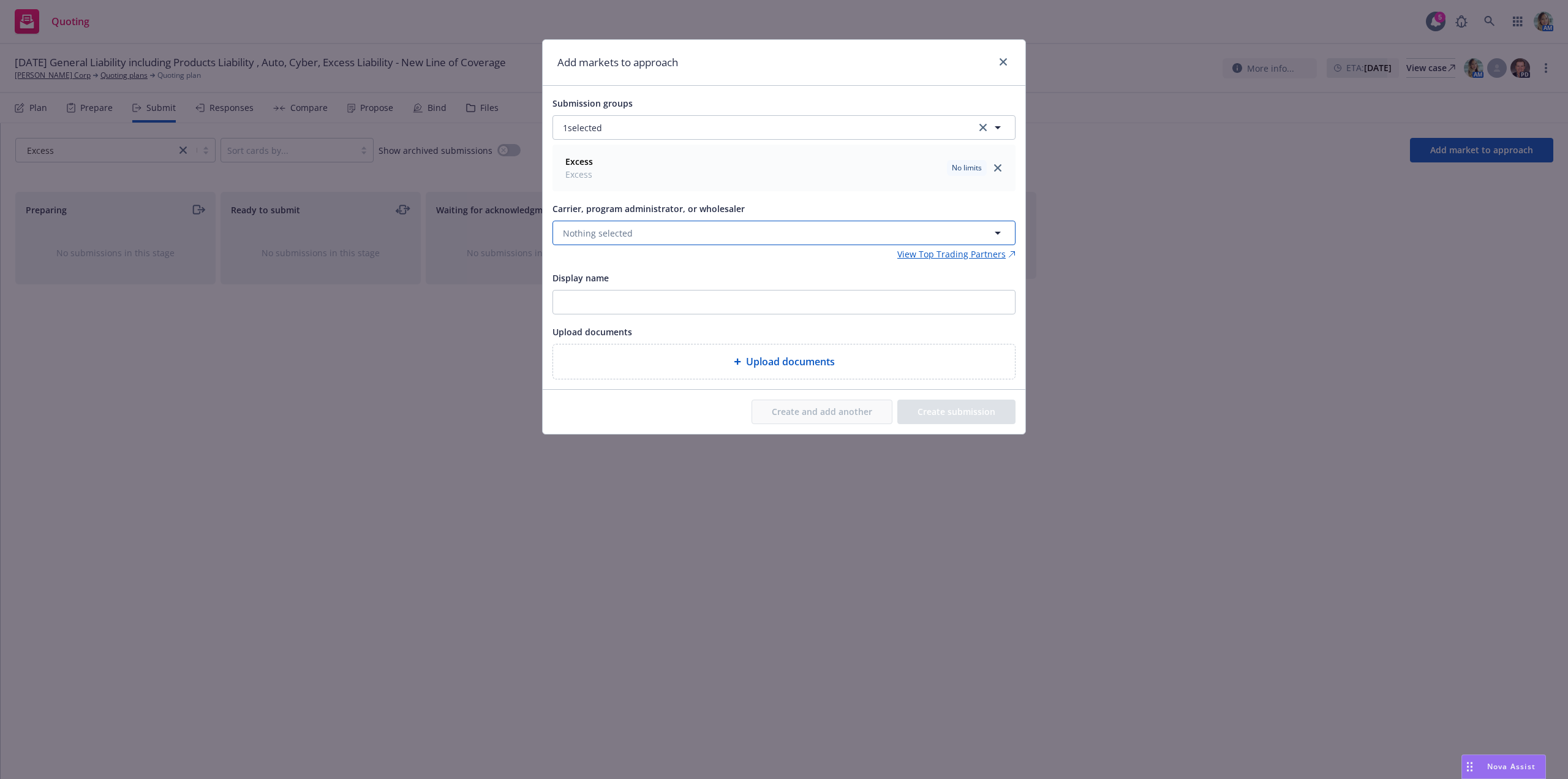
click at [589, 234] on span "Nothing selected" at bounding box center [597, 233] width 70 height 13
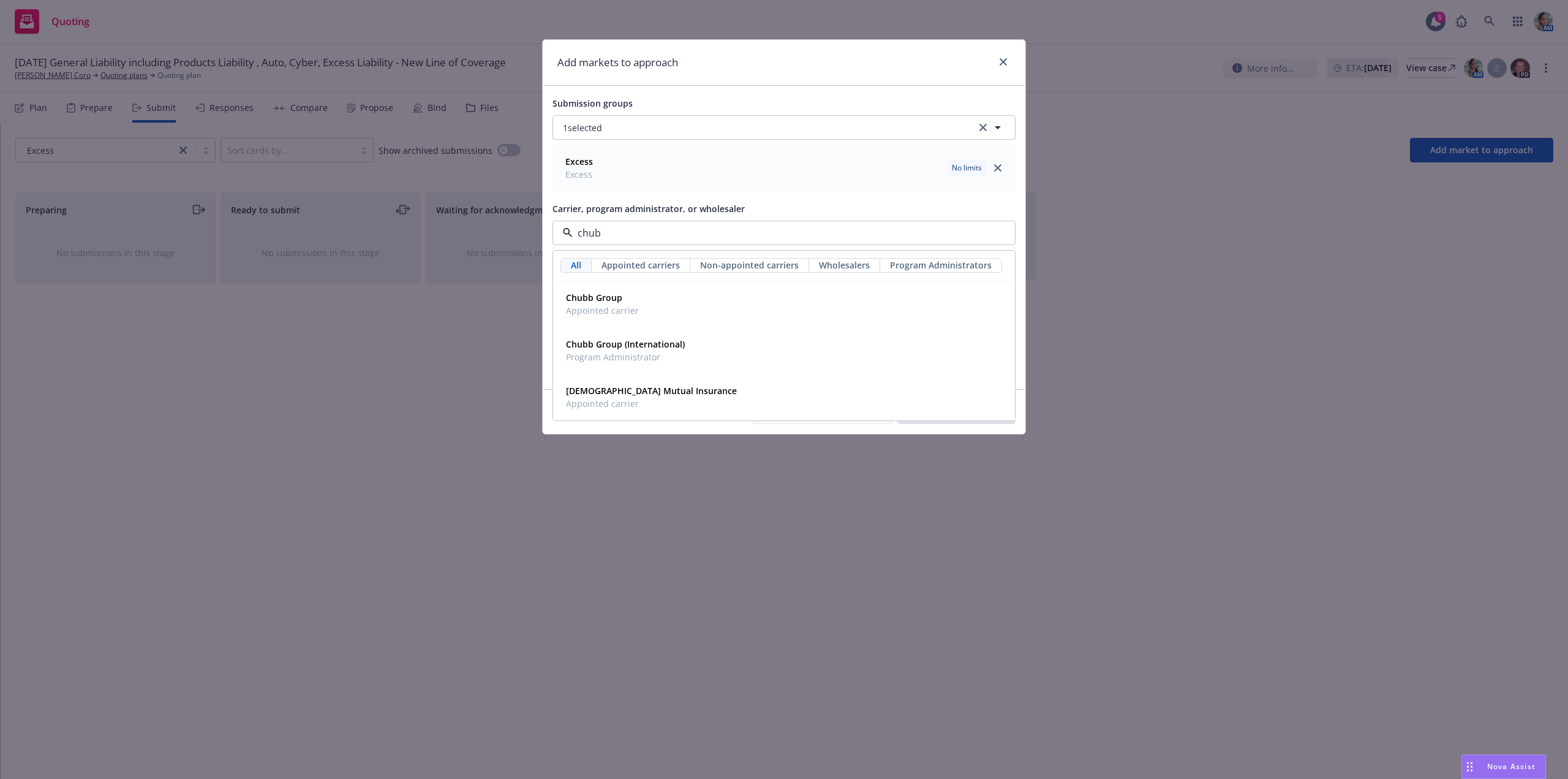
type input "chubb"
click at [614, 351] on span "Chubb Group (International)" at bounding box center [625, 344] width 119 height 13
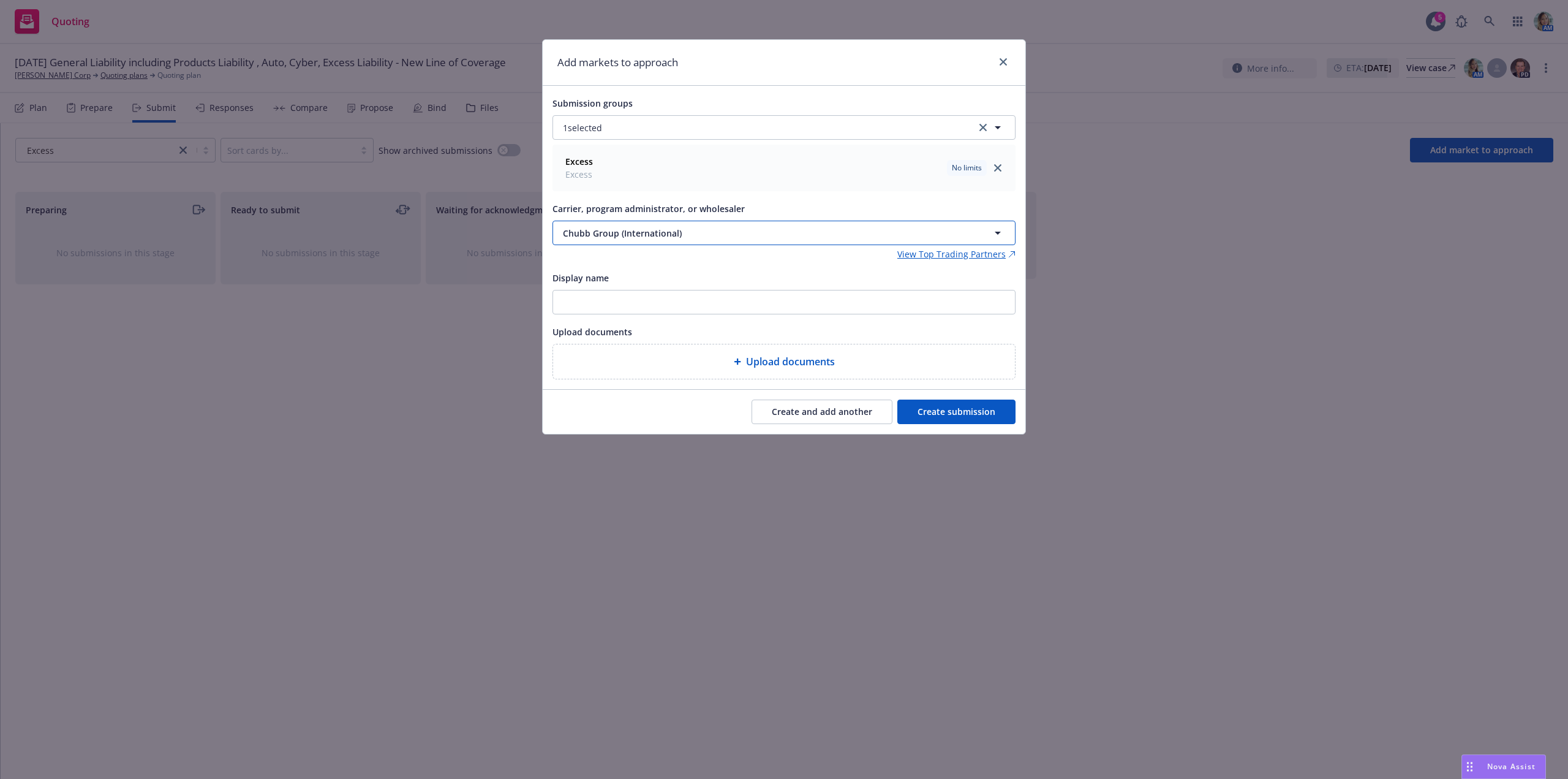
click at [622, 235] on span "Chubb Group (International)" at bounding box center [755, 233] width 385 height 13
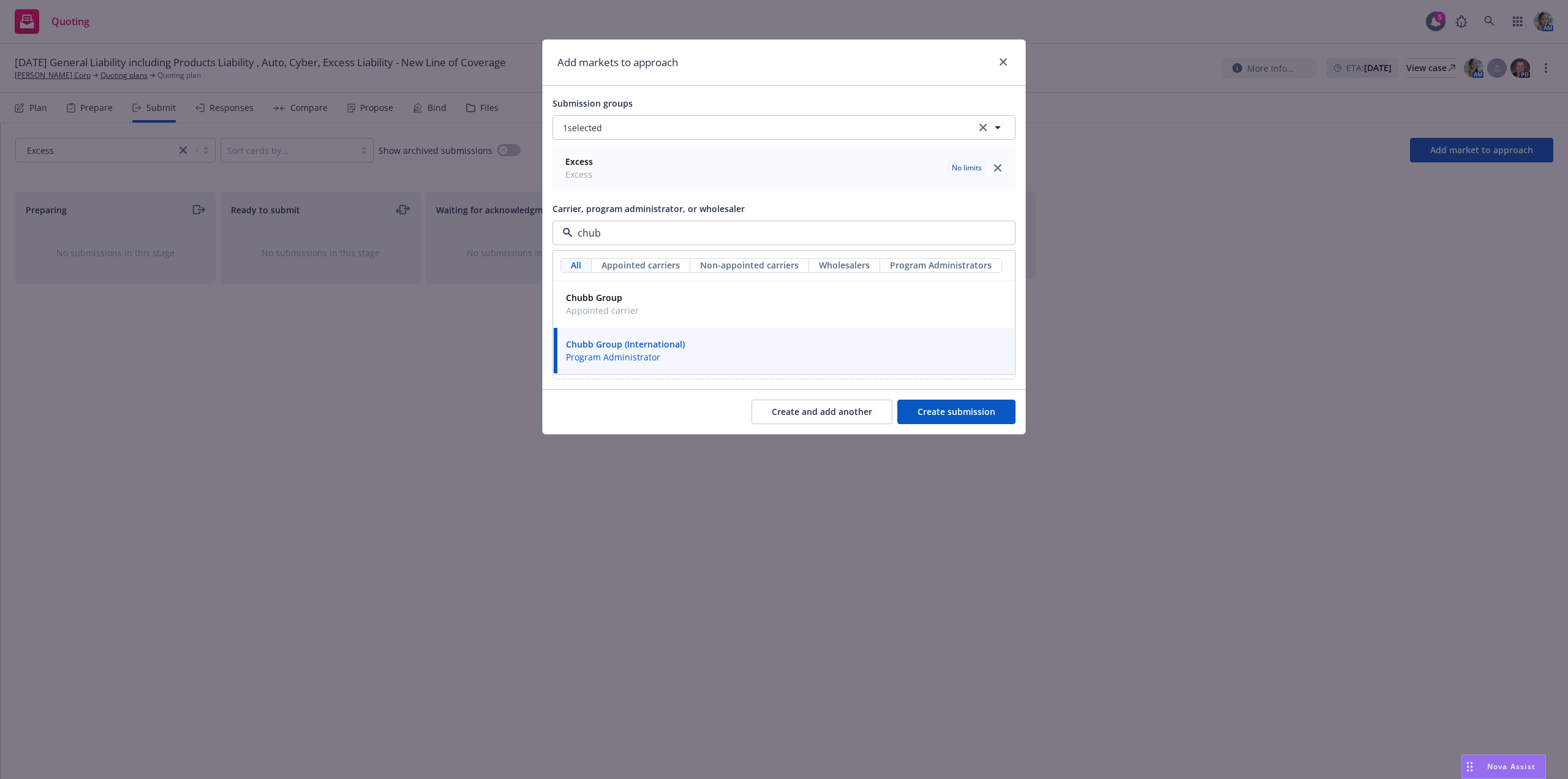
type input "chubb"
click at [601, 313] on span "Appointed carrier" at bounding box center [602, 310] width 73 height 13
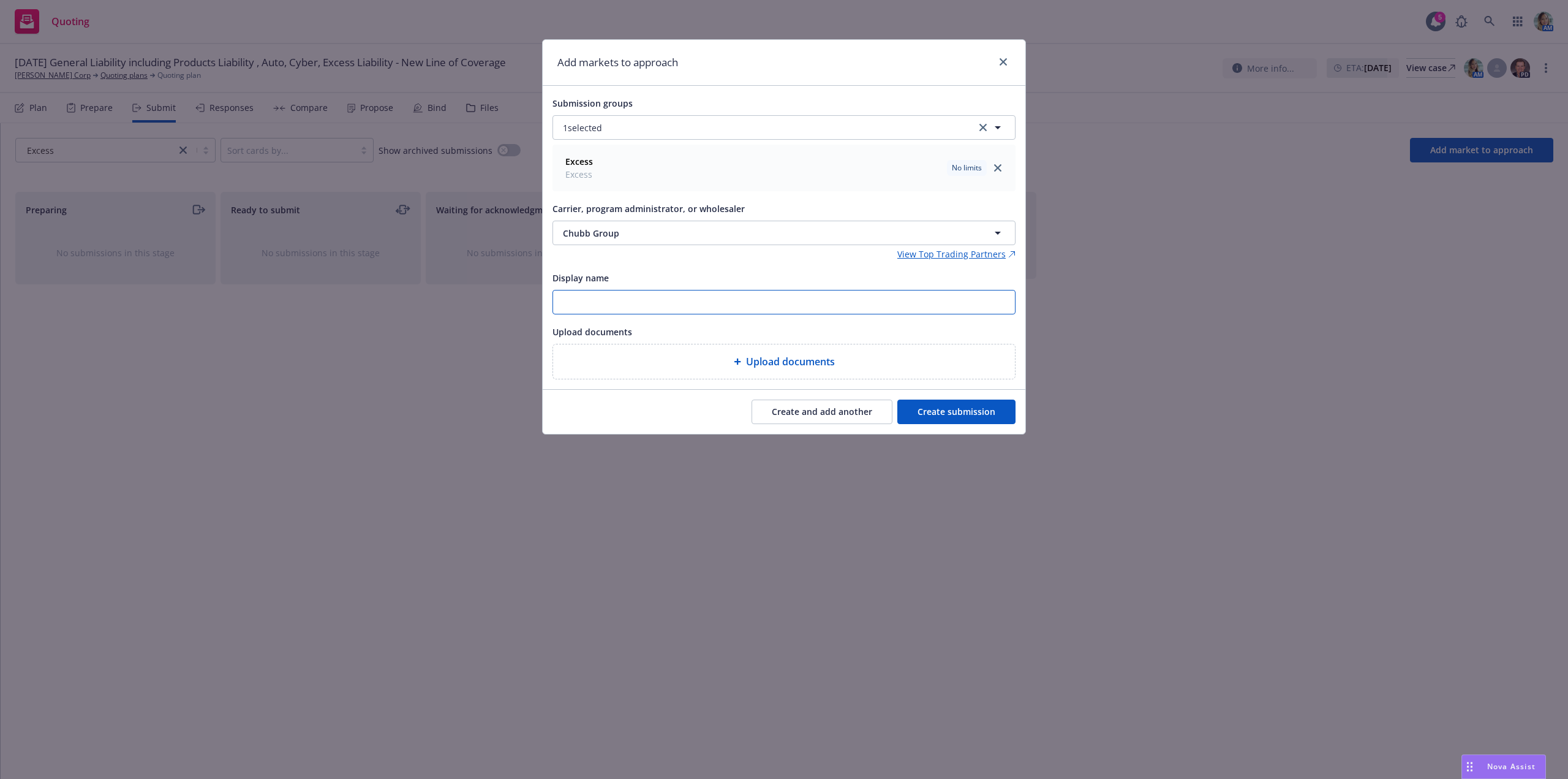
click at [650, 304] on input "Display name" at bounding box center [784, 302] width 462 height 23
type input "[DATE] $5M Umbrella"
click at [931, 409] on button "Create submission" at bounding box center [956, 412] width 118 height 24
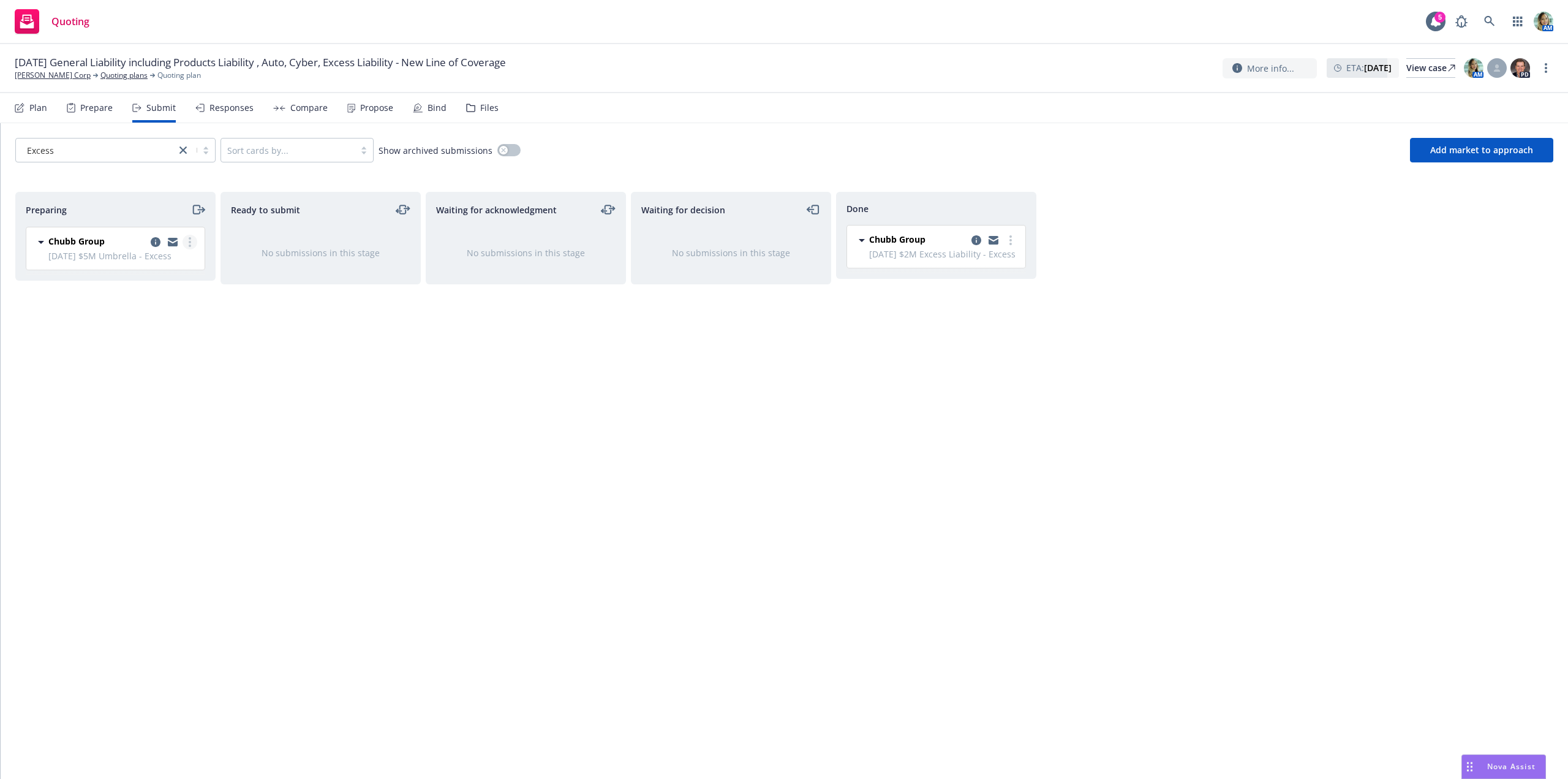
click at [190, 243] on circle "more" at bounding box center [189, 241] width 2 height 2
click at [139, 289] on span "Log acknowledgement" at bounding box center [134, 291] width 121 height 12
click at [807, 243] on link "more" at bounding box center [806, 242] width 15 height 15
click at [770, 312] on span "Add accepted decision" at bounding box center [751, 316] width 122 height 12
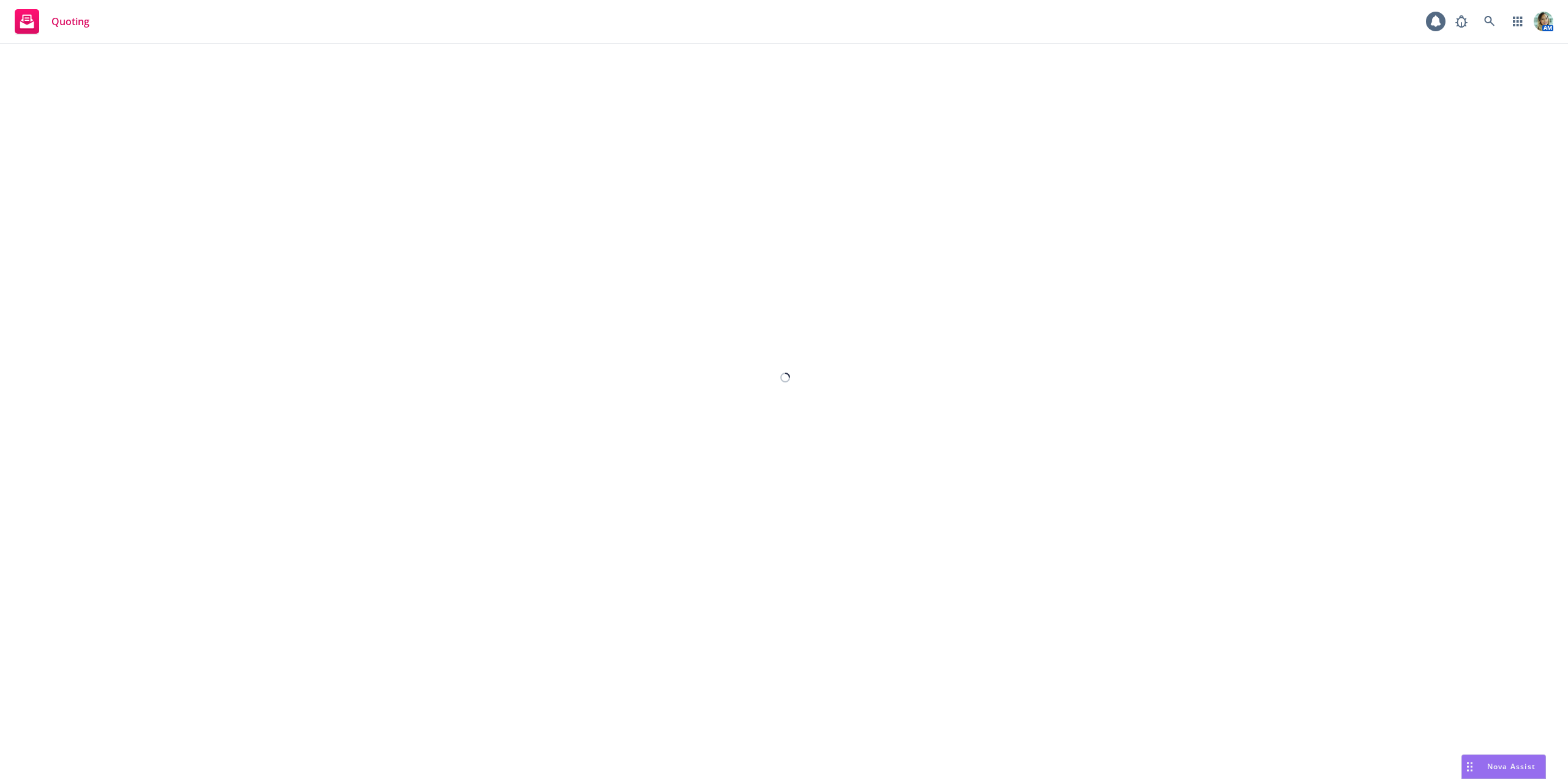
select select "12"
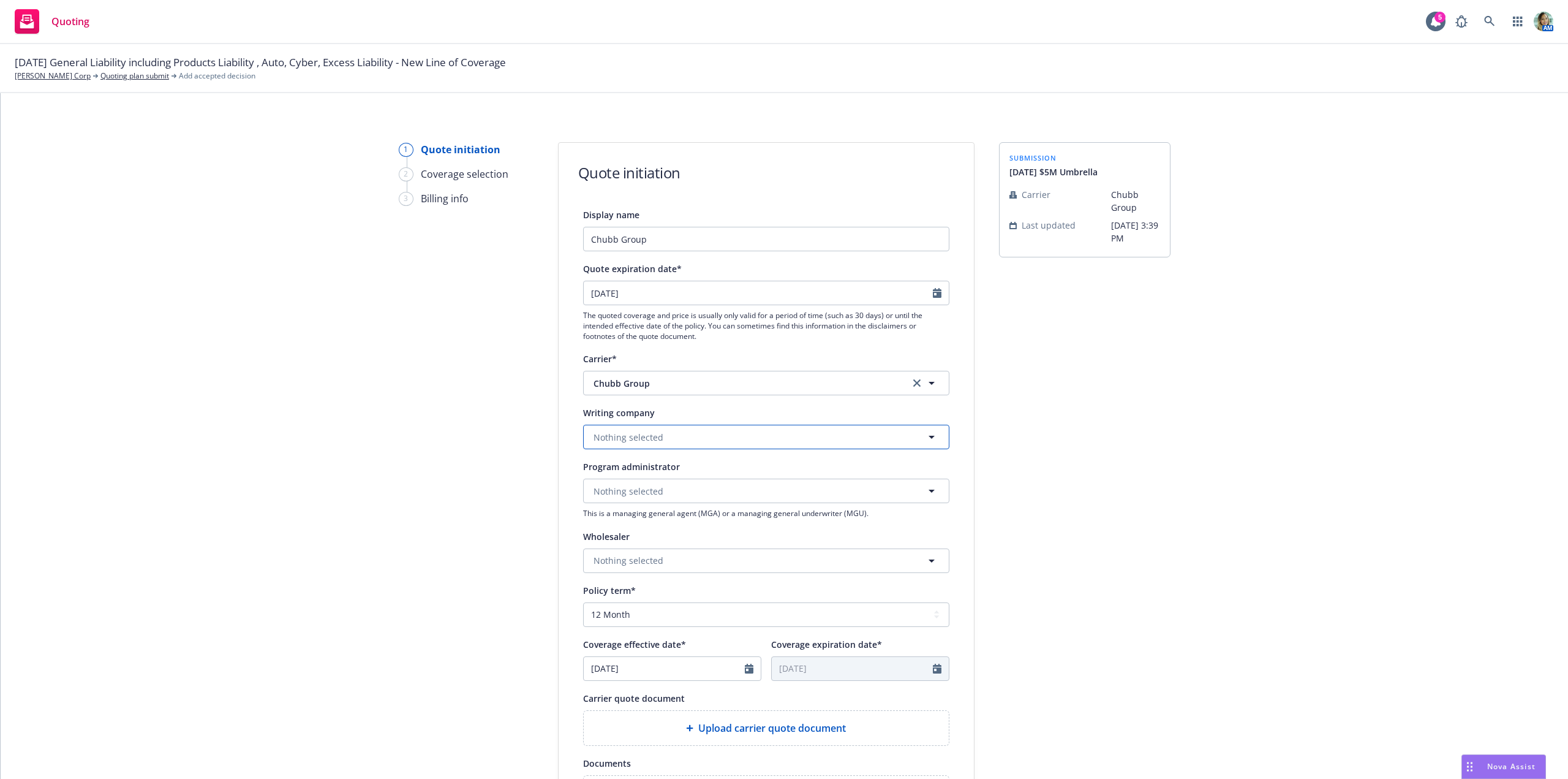
click at [656, 434] on button "Nothing selected" at bounding box center [766, 436] width 367 height 24
type input "fed"
click at [653, 472] on strong "Federal Insurance Company" at bounding box center [655, 472] width 117 height 12
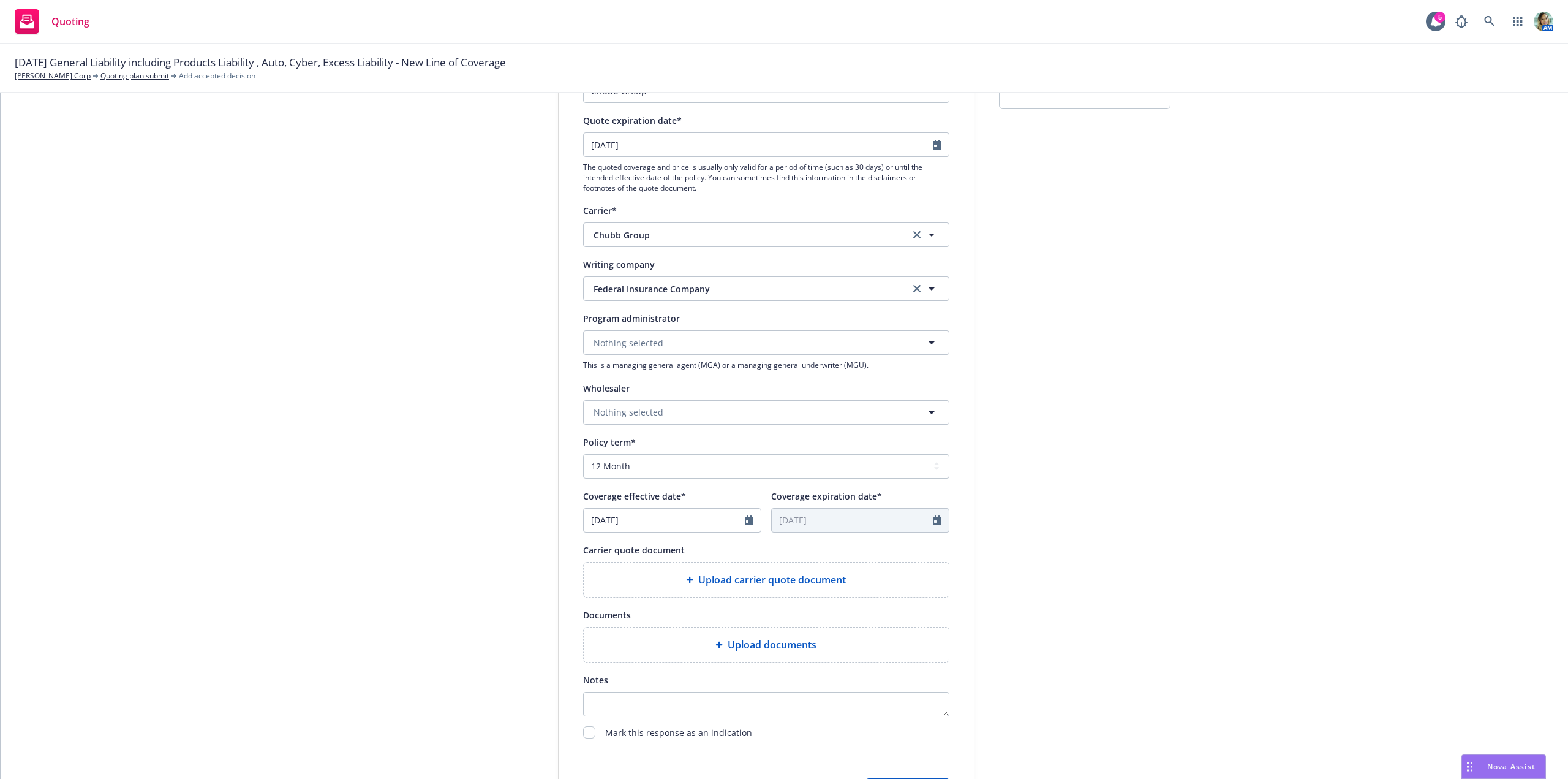
scroll to position [184, 0]
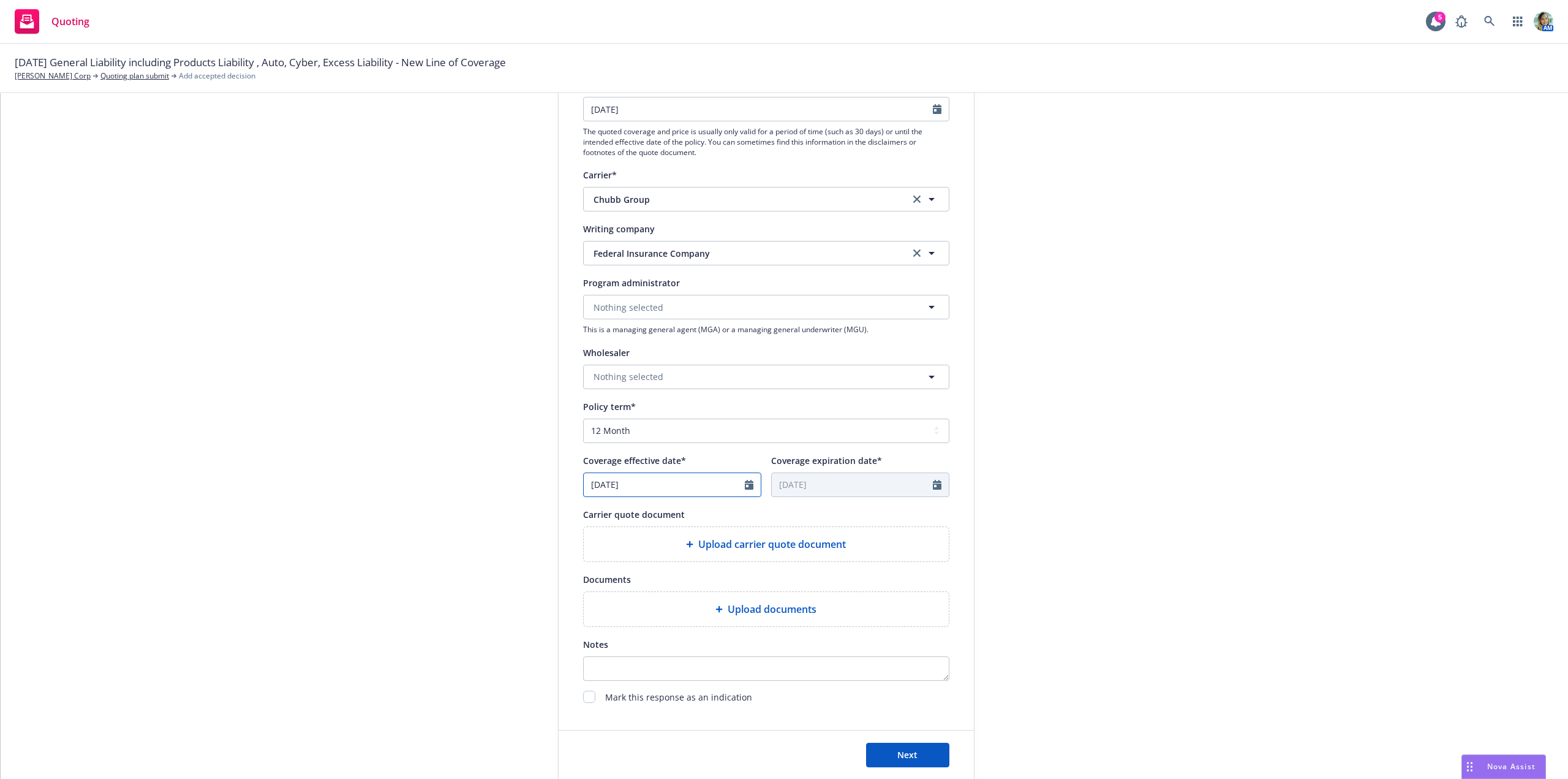
select select "8"
click at [659, 493] on input "[DATE]" at bounding box center [664, 485] width 161 height 23
click at [615, 651] on span "1" at bounding box center [618, 648] width 18 height 15
type input "[DATE]"
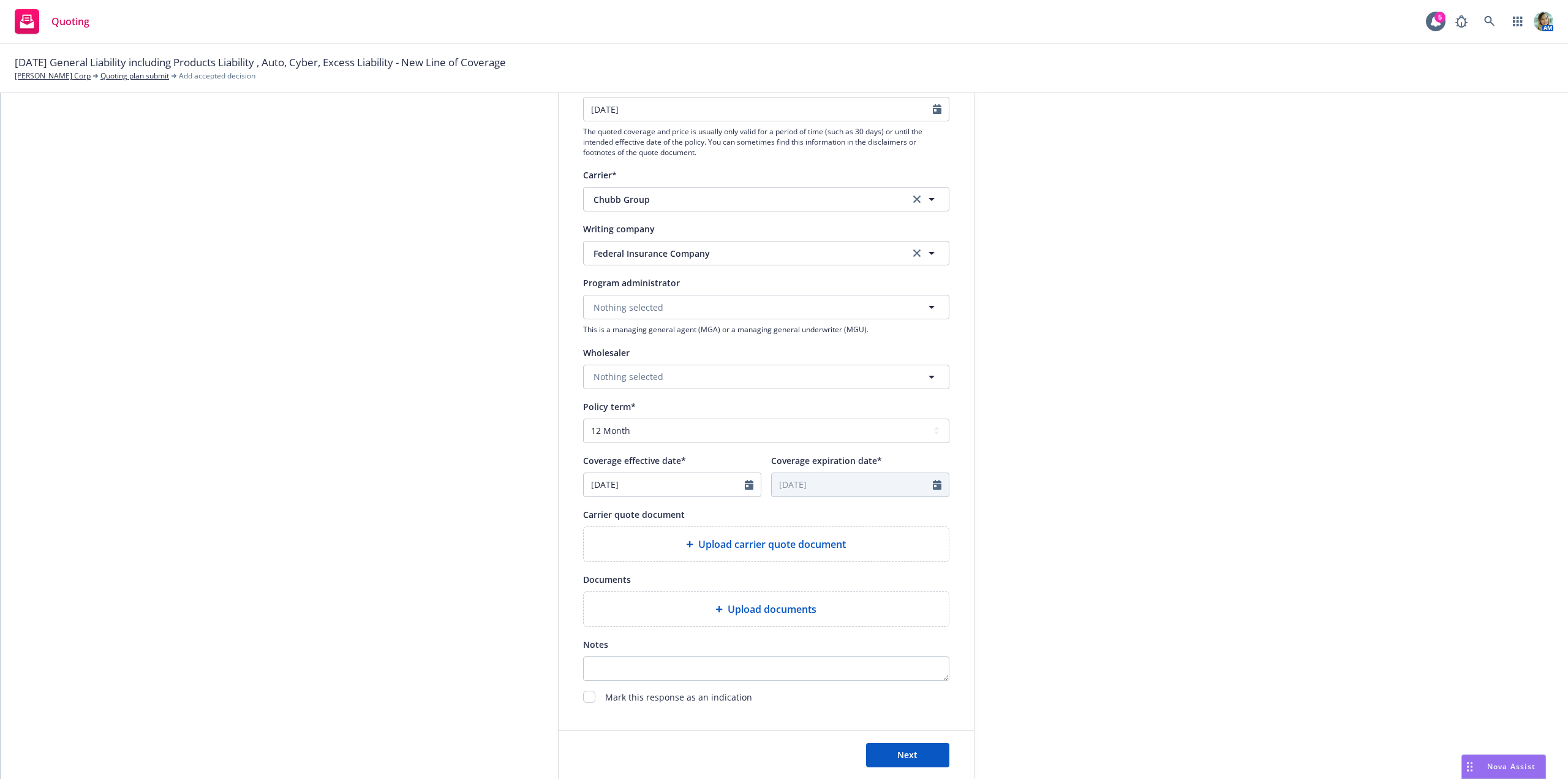
click at [740, 546] on span "Upload carrier quote document" at bounding box center [772, 544] width 147 height 15
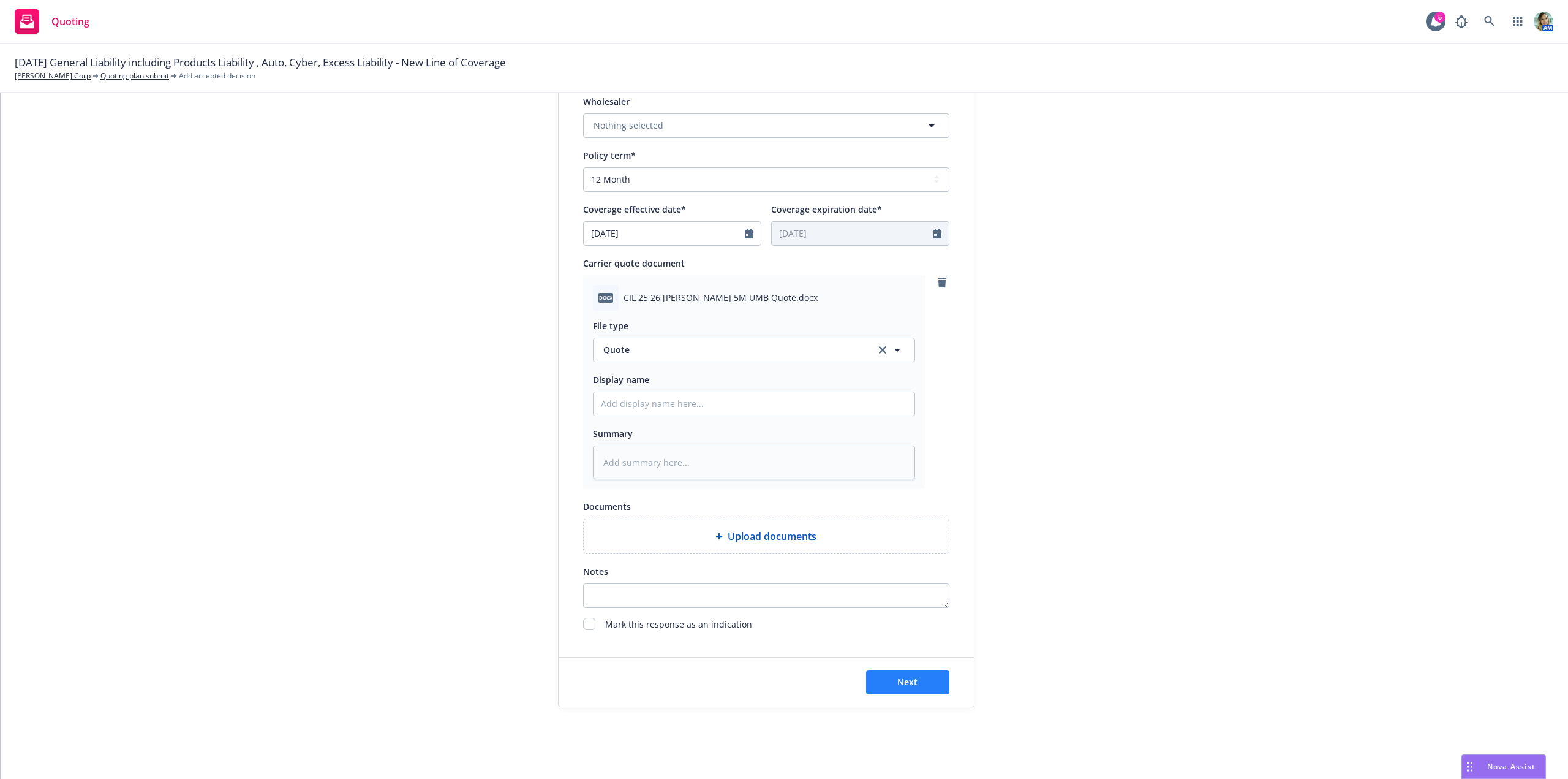
scroll to position [442, 0]
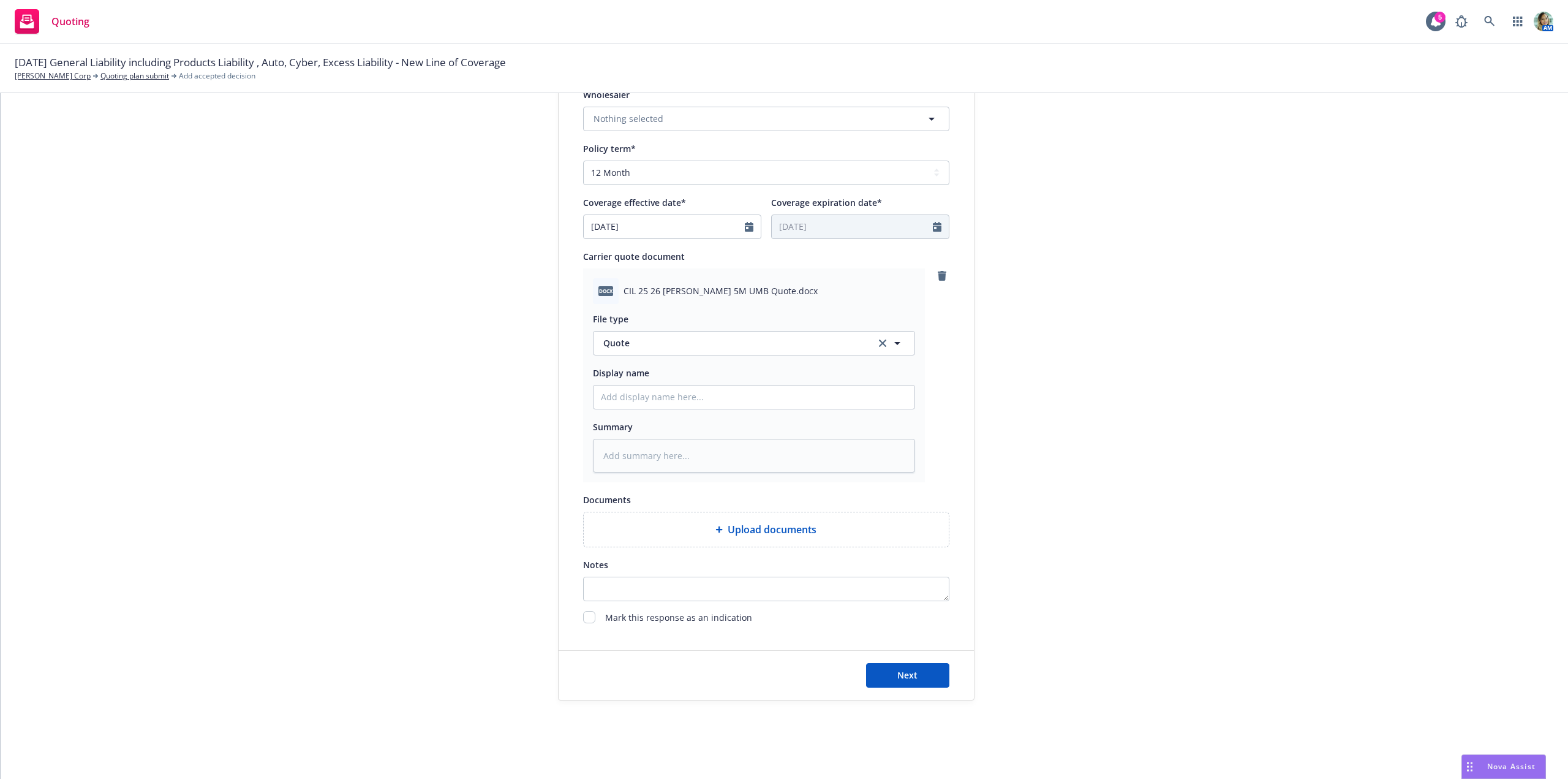
click at [921, 694] on div "Next" at bounding box center [766, 675] width 415 height 49
click at [921, 684] on button "Next" at bounding box center [908, 675] width 84 height 24
type textarea "x"
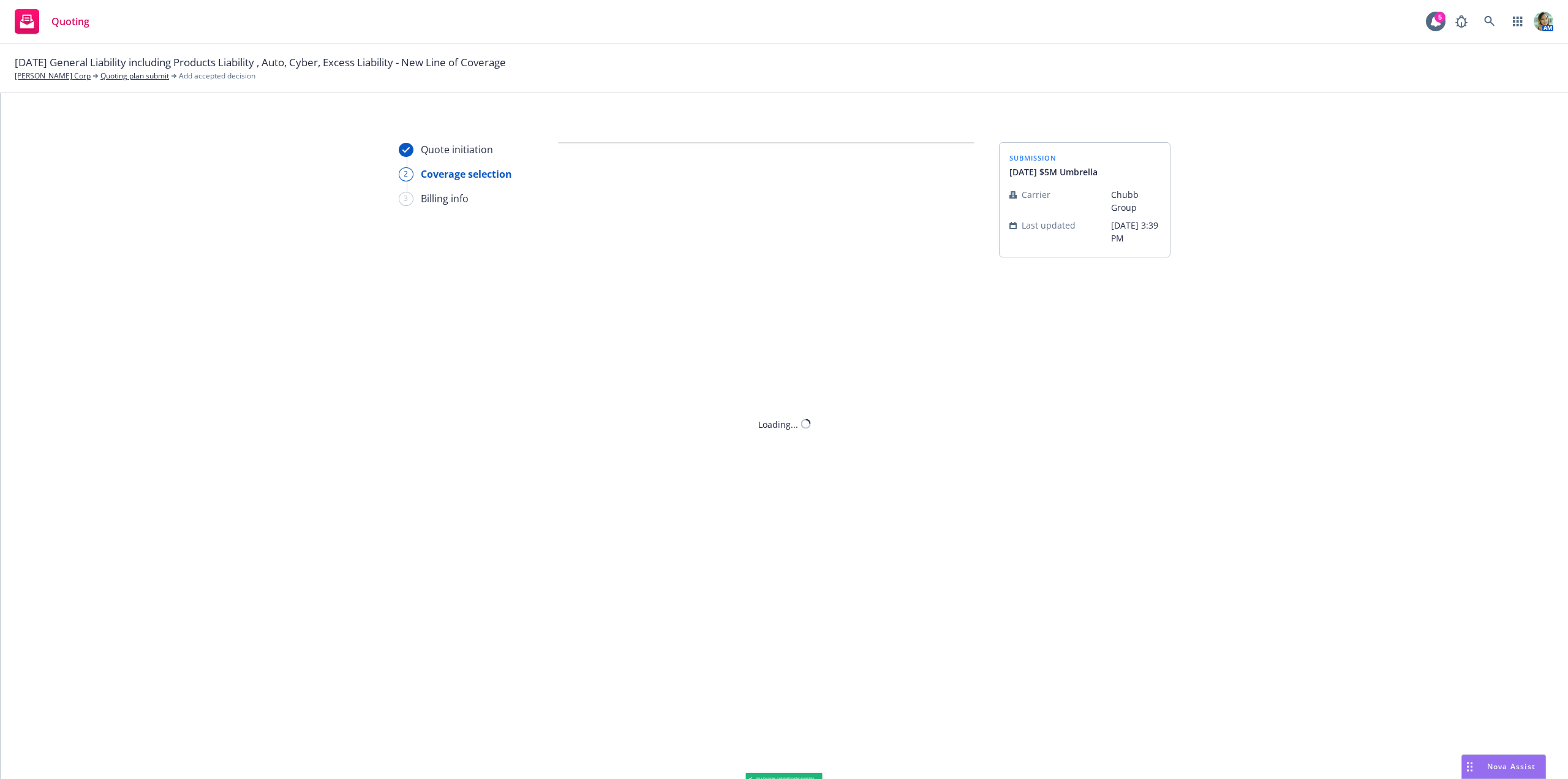
scroll to position [0, 0]
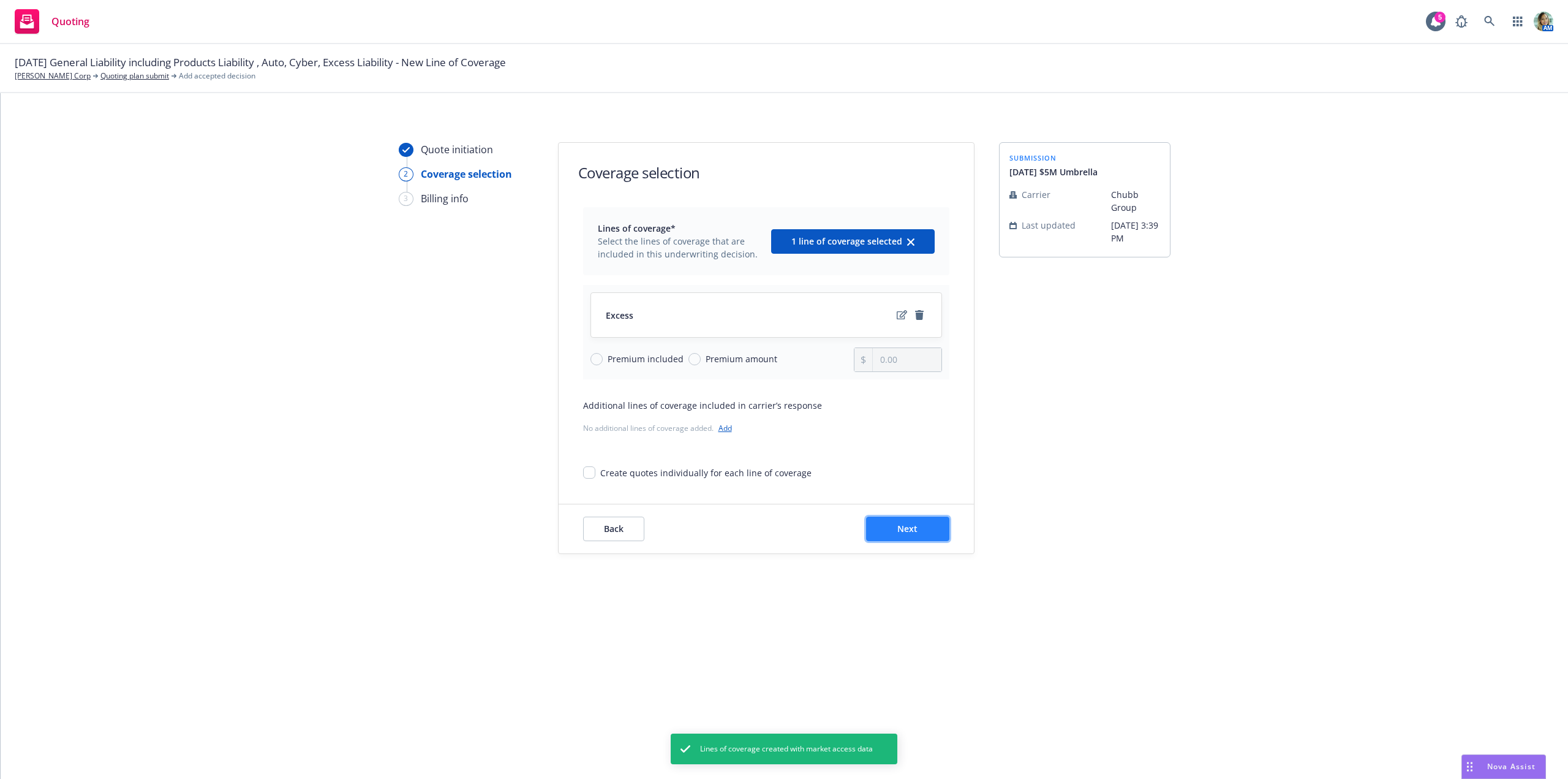
click at [914, 529] on span "Next" at bounding box center [908, 529] width 21 height 12
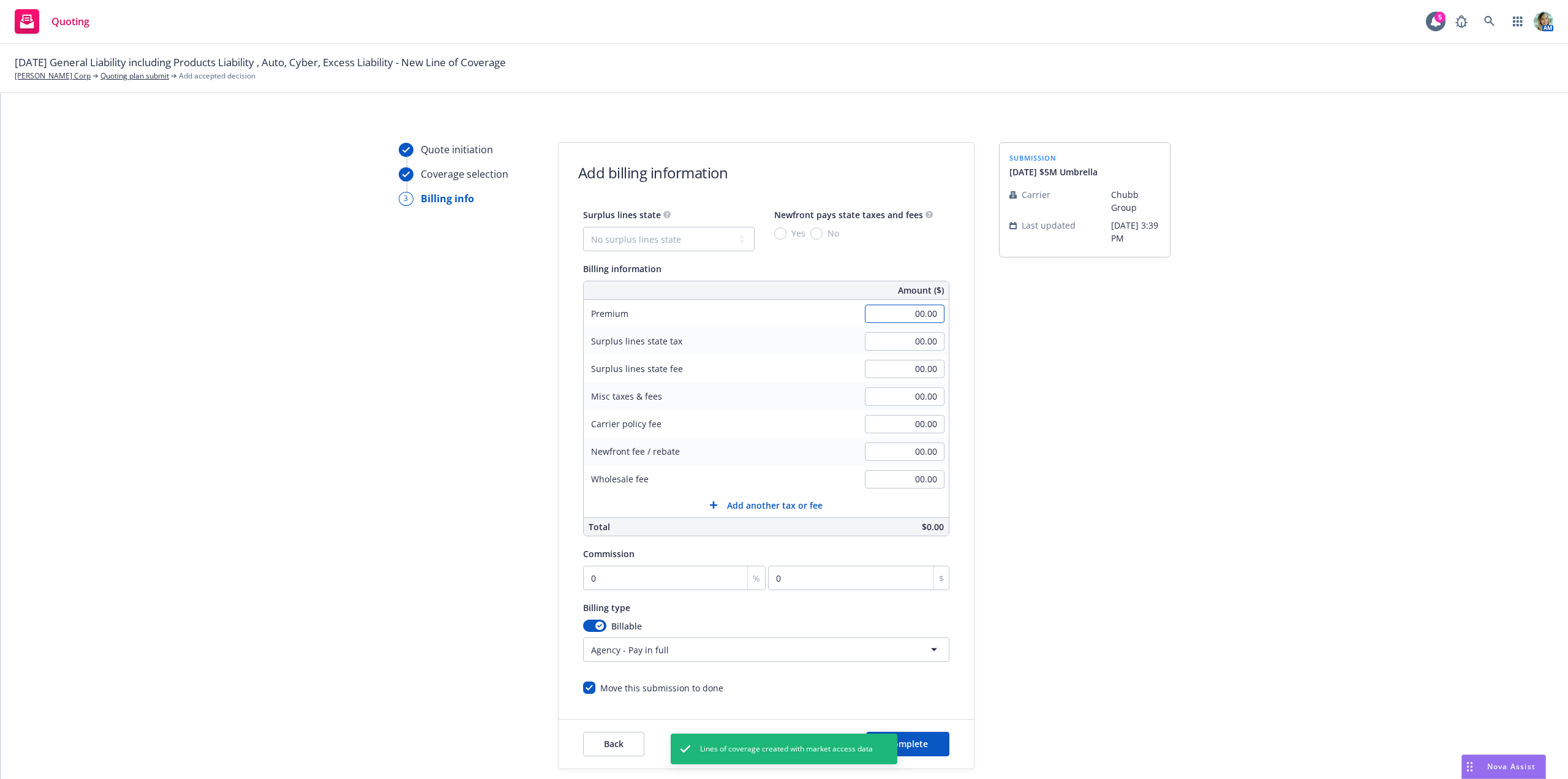
click at [865, 316] on input "00.00" at bounding box center [905, 313] width 80 height 18
type input "6,186.00"
click at [1226, 416] on div "Quote initiation Coverage selection 3 Billing info Add billing information Surp…" at bounding box center [784, 456] width 1538 height 627
click at [662, 574] on input "0" at bounding box center [674, 577] width 183 height 24
type input "1"
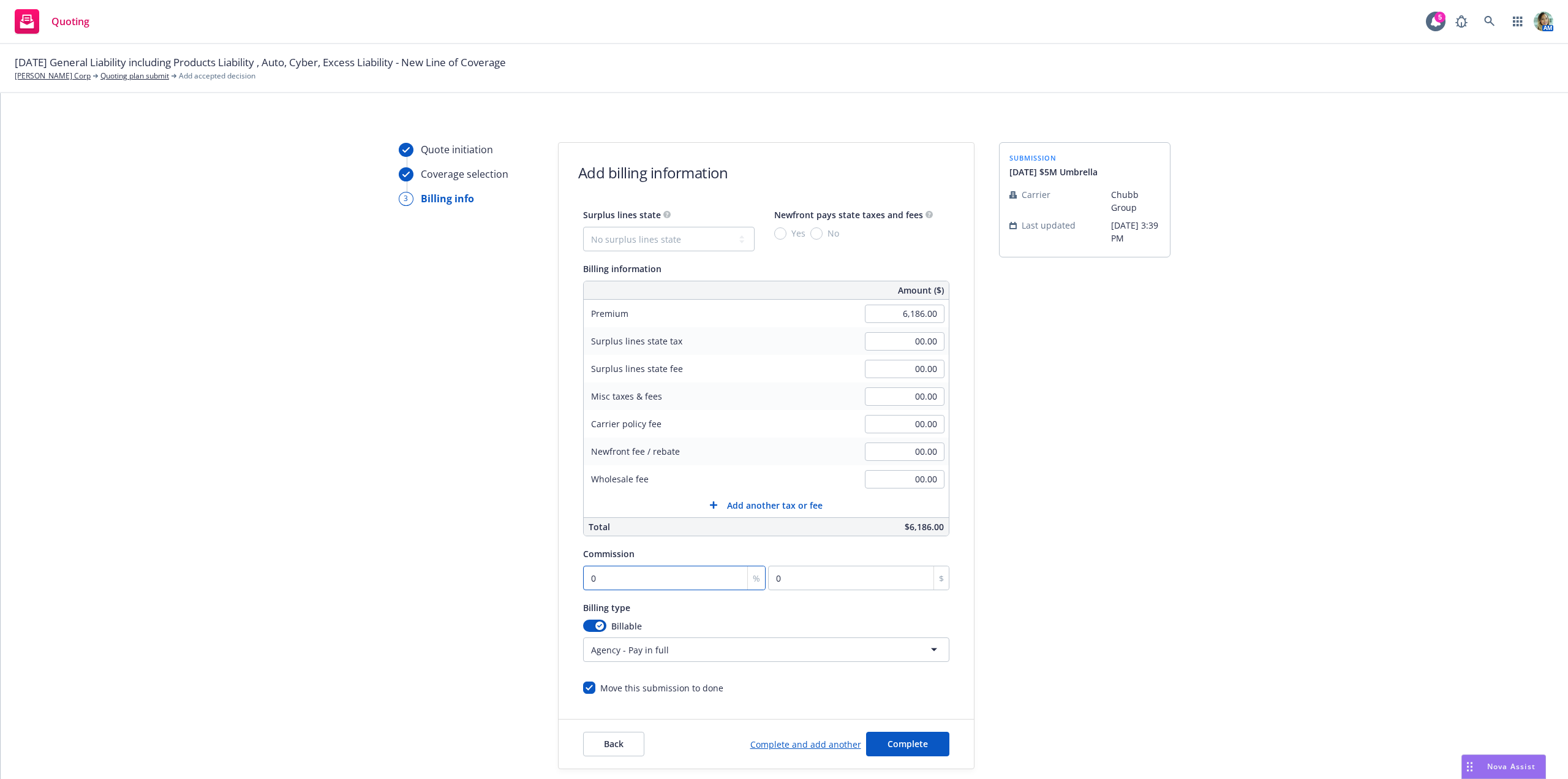
type input "61.86"
type input "15"
type input "927.9"
type input "15"
click at [1245, 615] on div "Quote initiation Coverage selection 3 Billing info Add billing information Surp…" at bounding box center [784, 456] width 1538 height 627
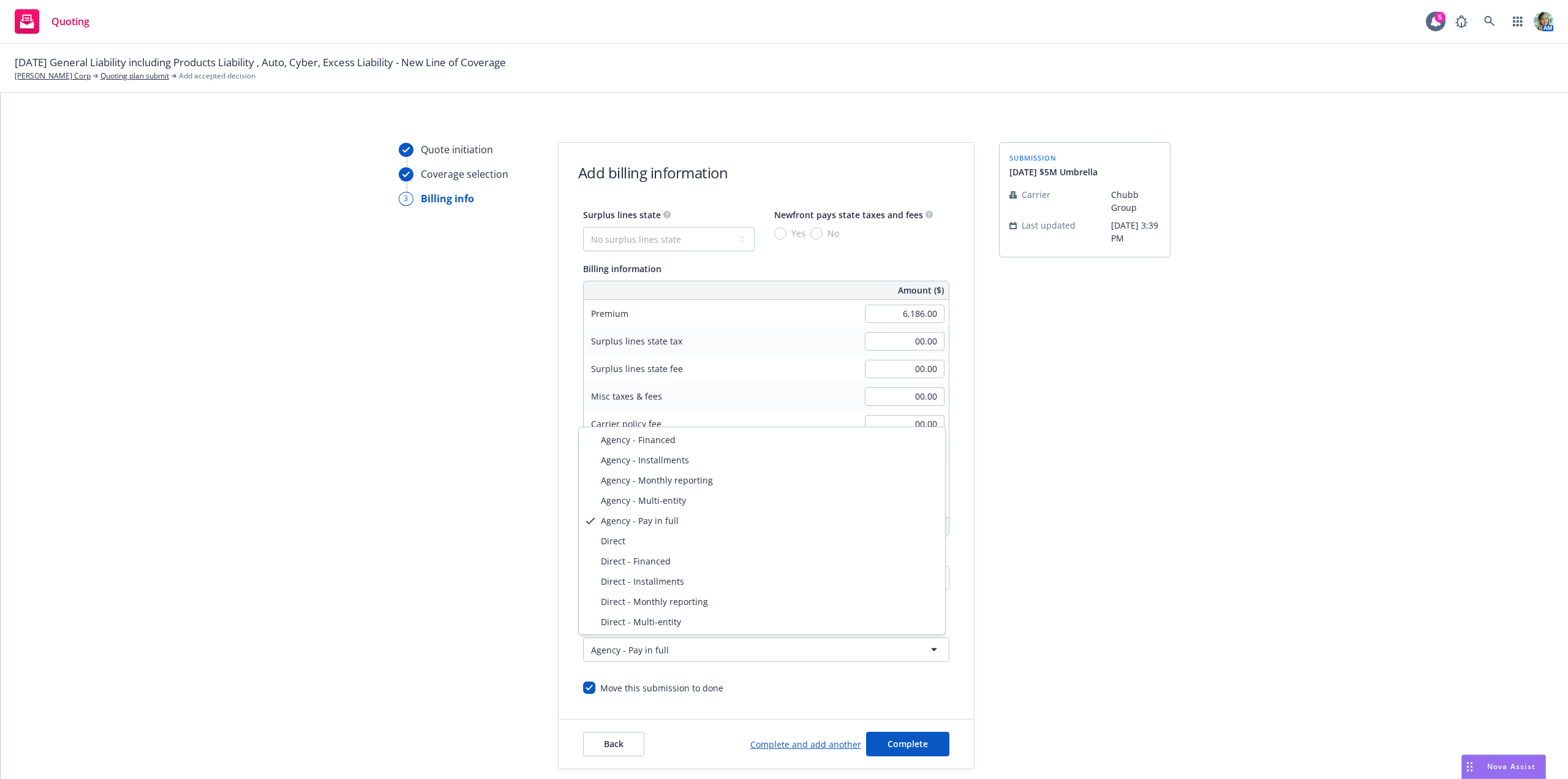
click at [721, 658] on html "Quoting 5 AM [DATE] General Liability including Products Liability , Auto, Cybe…" at bounding box center [784, 390] width 1568 height 779
select select "DIRECT"
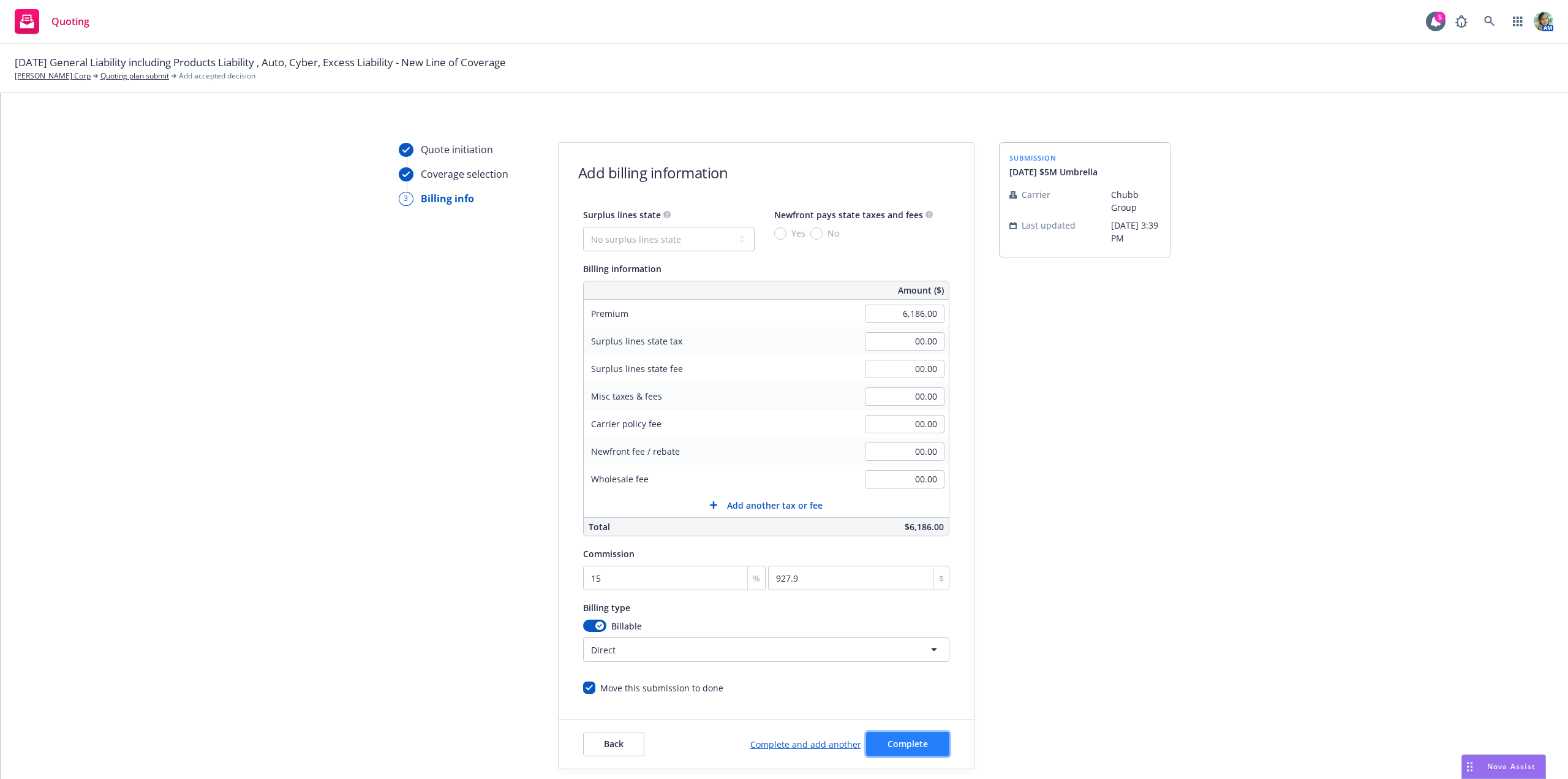
click at [890, 742] on span "Complete" at bounding box center [908, 744] width 40 height 12
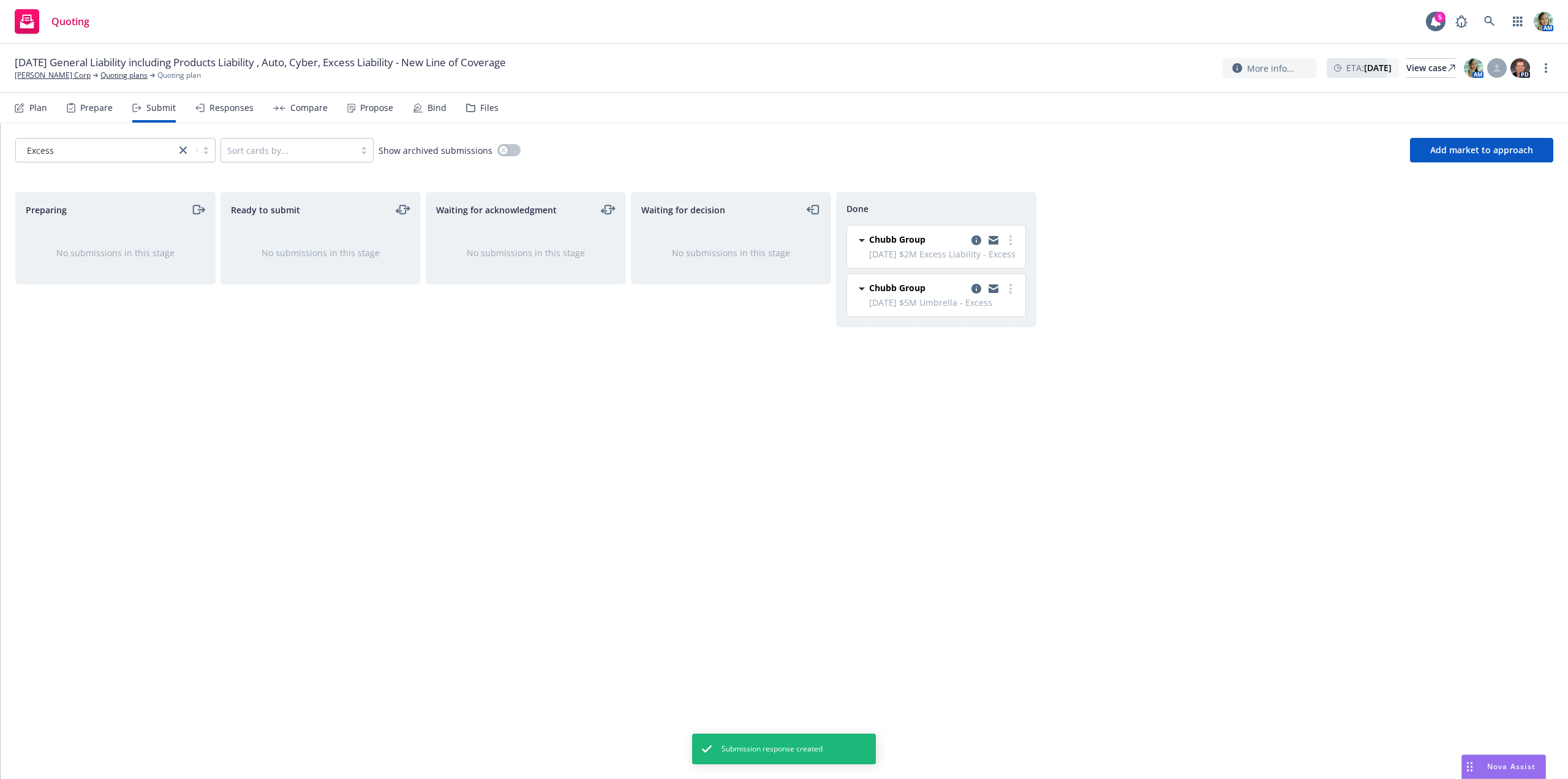
click at [1204, 583] on div "Preparing No submissions in this stage Ready to submit No submissions in this s…" at bounding box center [784, 472] width 1538 height 561
